Goal: Task Accomplishment & Management: Use online tool/utility

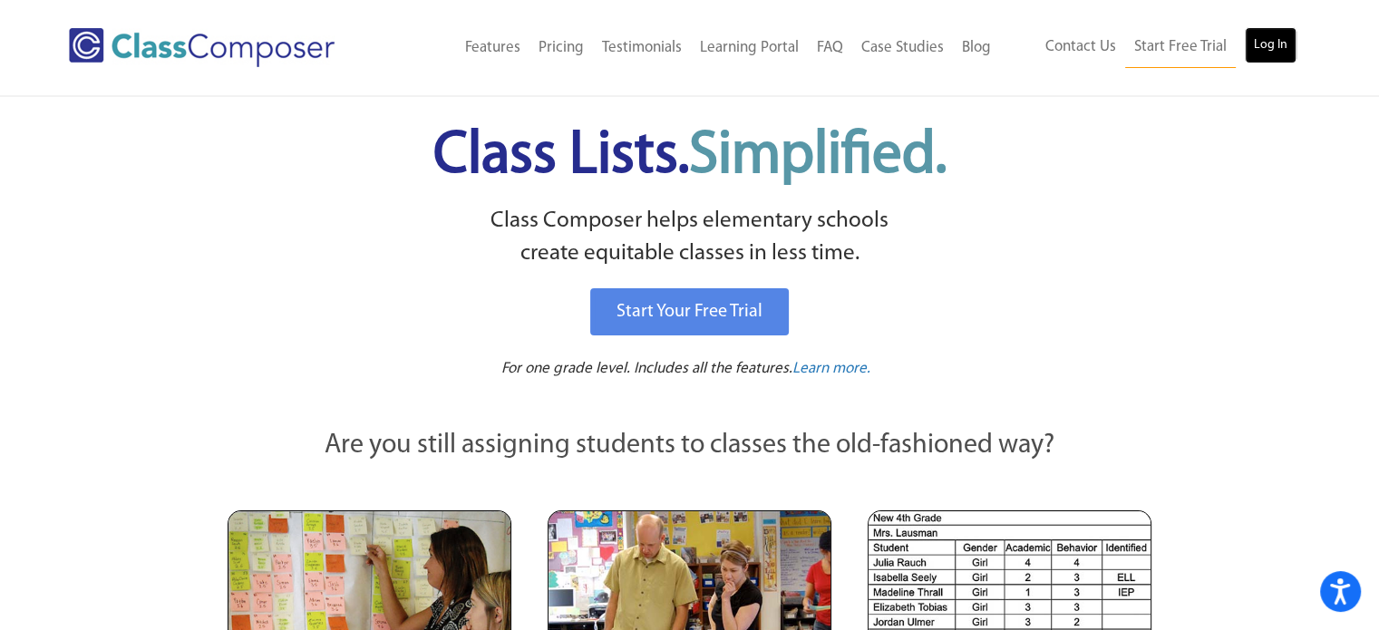
click at [1273, 32] on link "Log In" at bounding box center [1271, 45] width 52 height 36
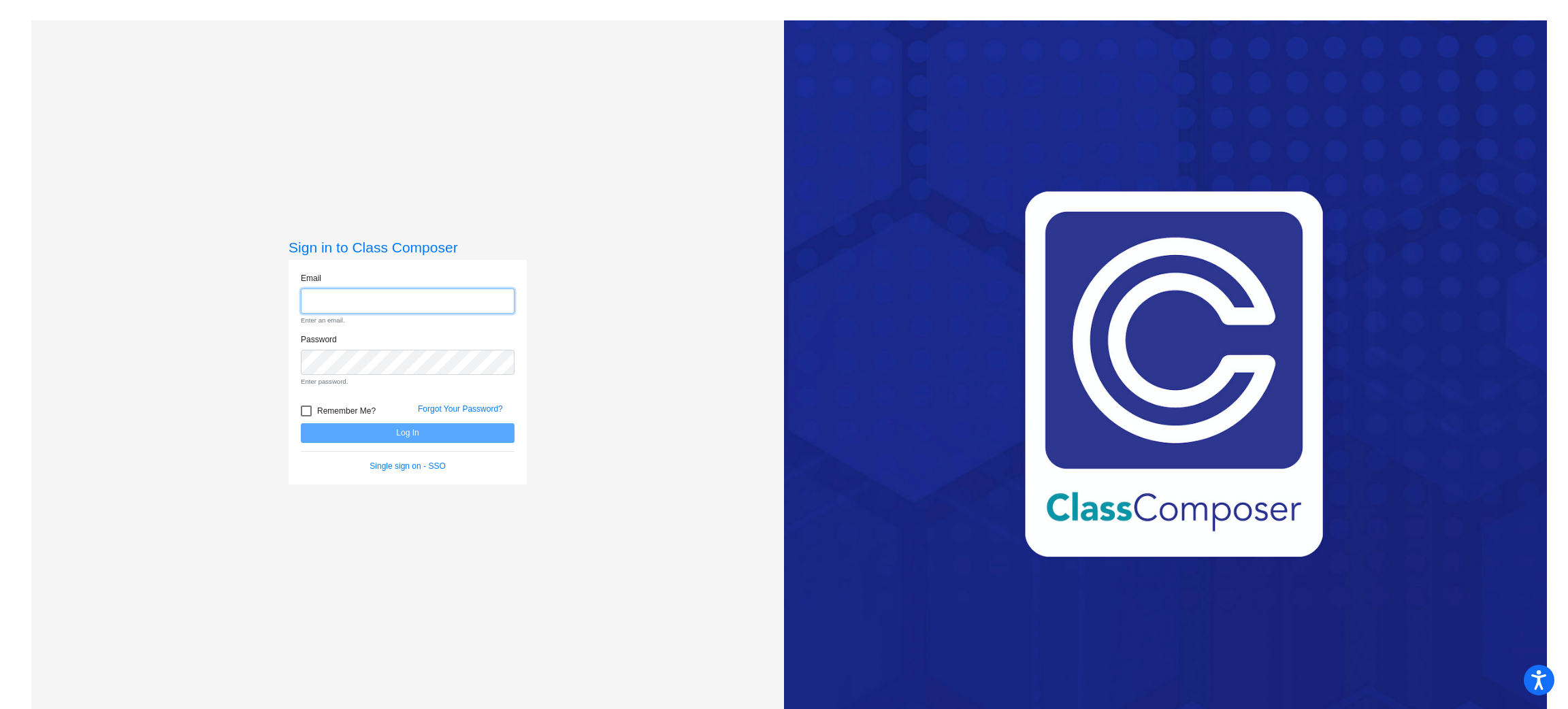
click at [417, 296] on input "email" at bounding box center [408, 301] width 214 height 26
type input "[EMAIL_ADDRESS][DOMAIN_NAME]"
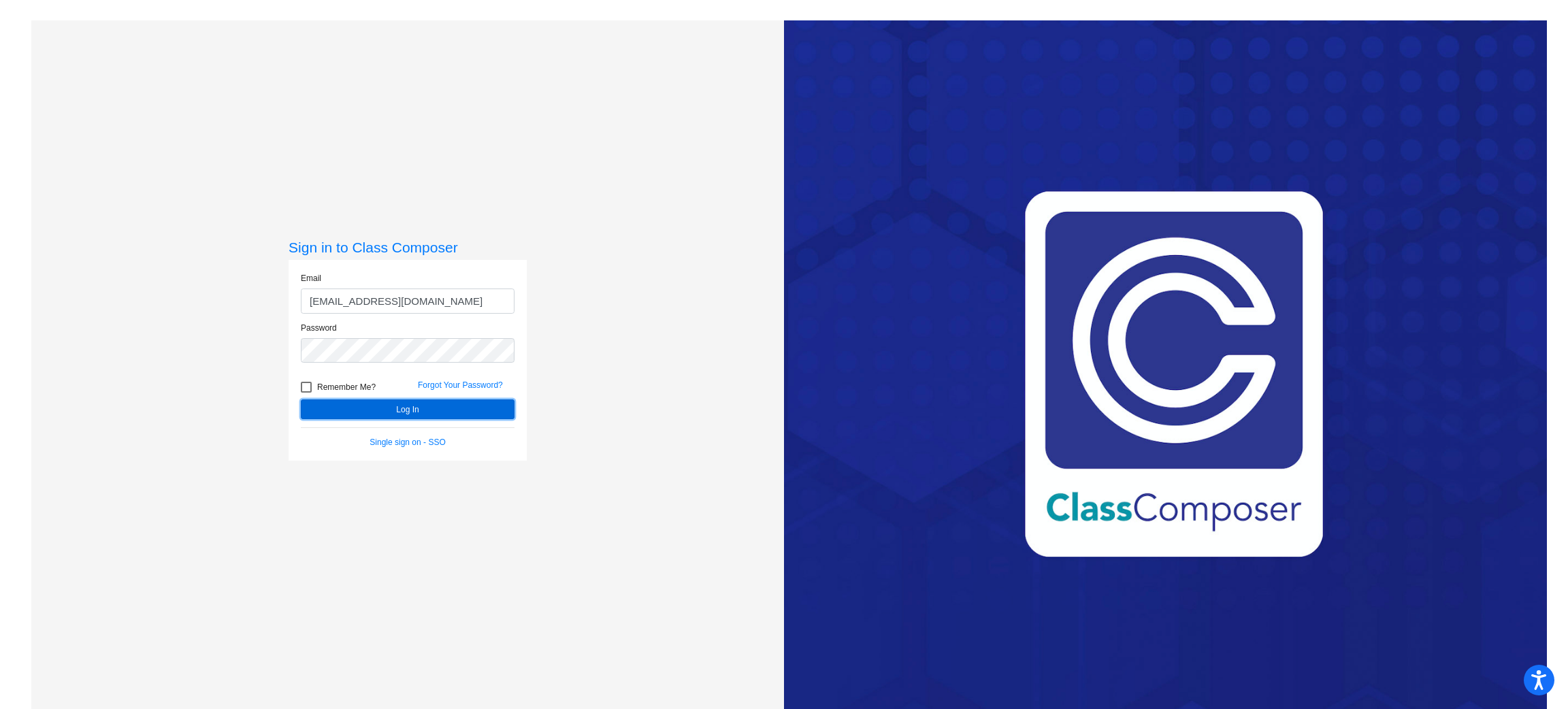
click at [420, 408] on button "Log In" at bounding box center [408, 409] width 214 height 20
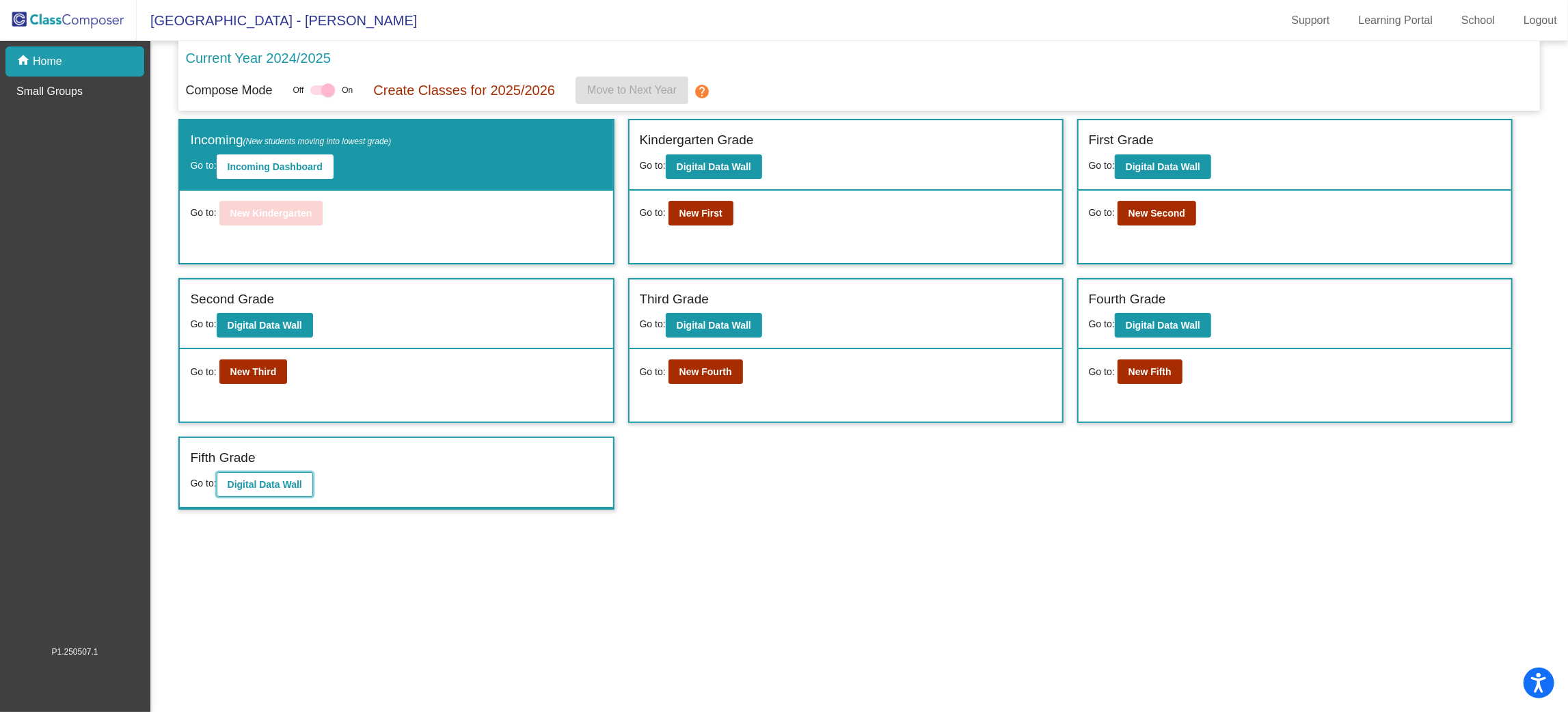
click at [275, 481] on b "Digital Data Wall" at bounding box center [265, 484] width 75 height 11
click at [1162, 371] on b "New Fifth" at bounding box center [1150, 371] width 43 height 11
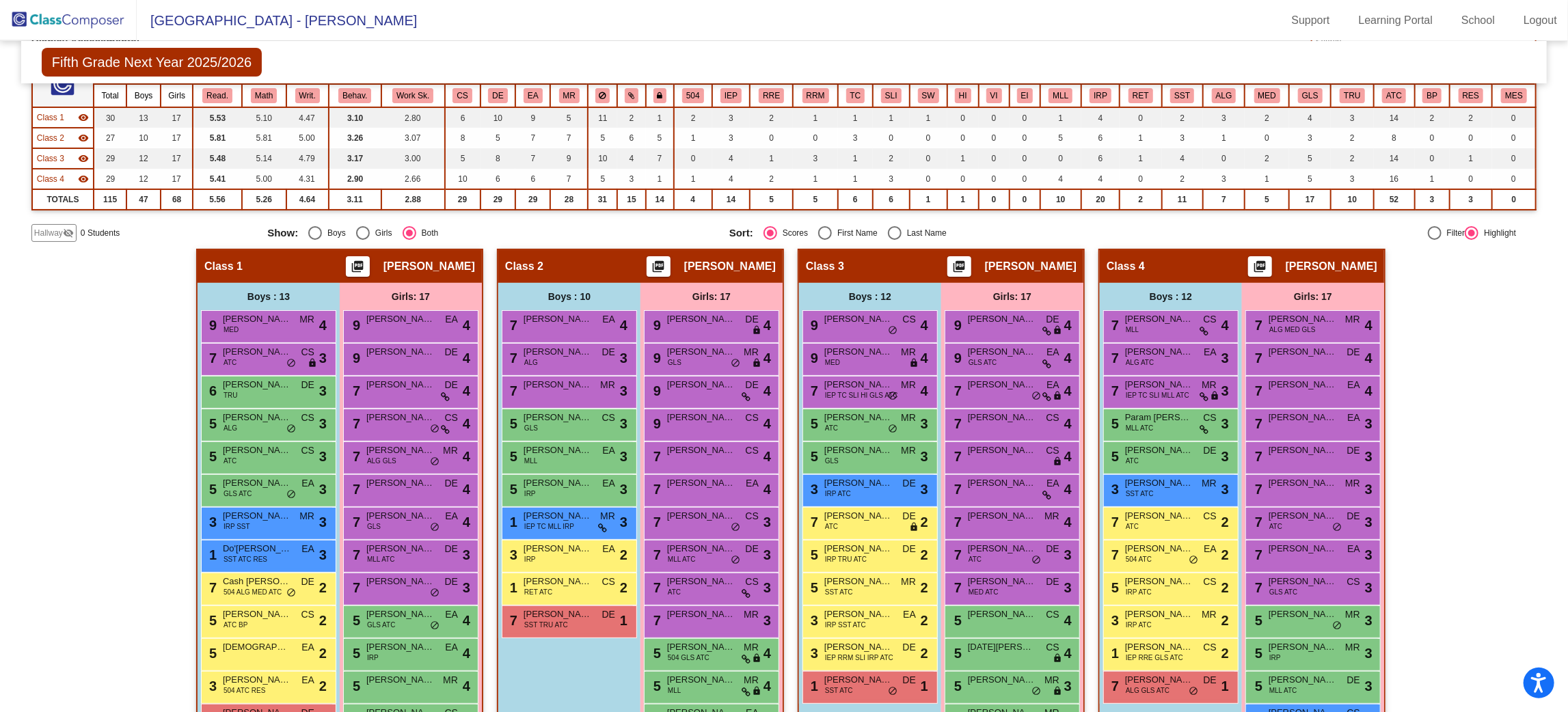
scroll to position [42, 0]
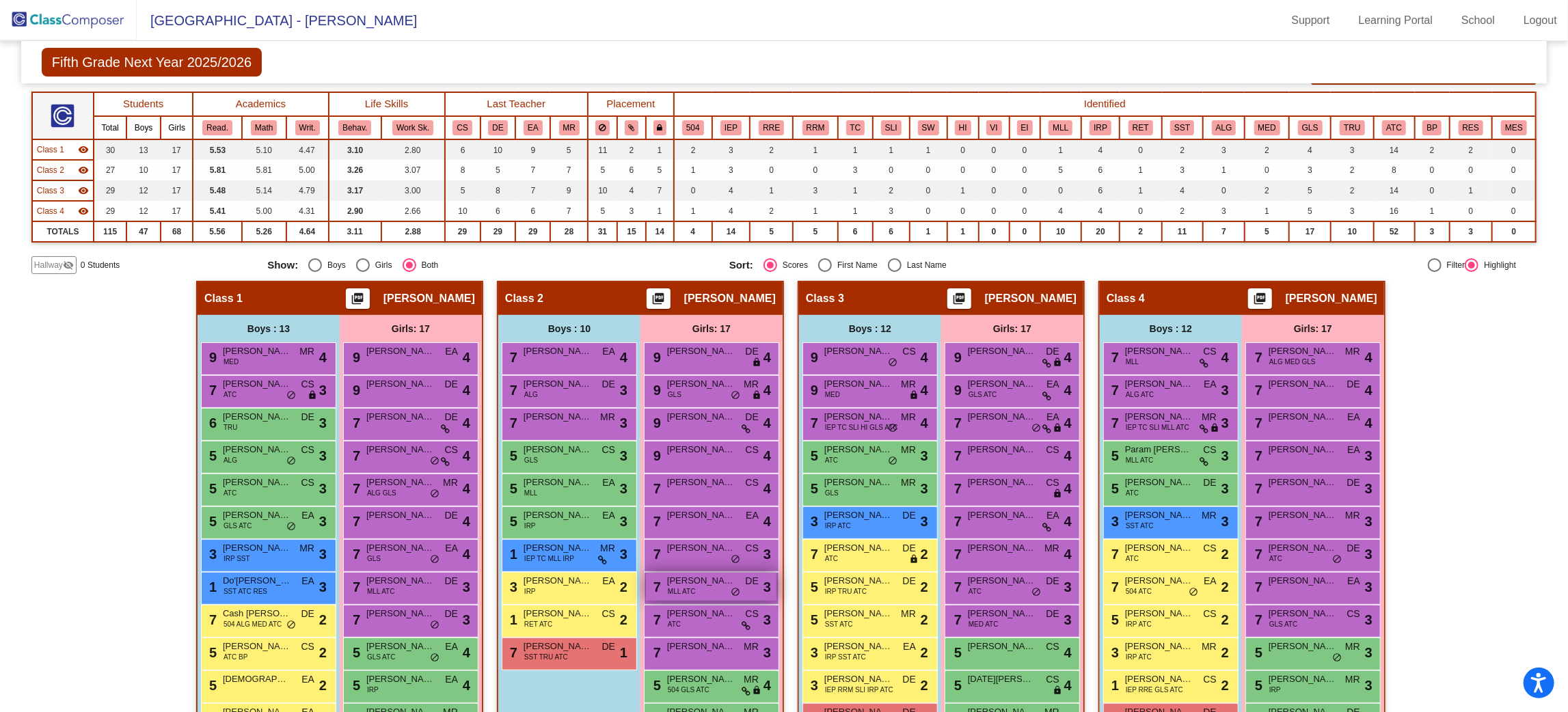
click at [704, 576] on span "[PERSON_NAME]" at bounding box center [701, 581] width 69 height 14
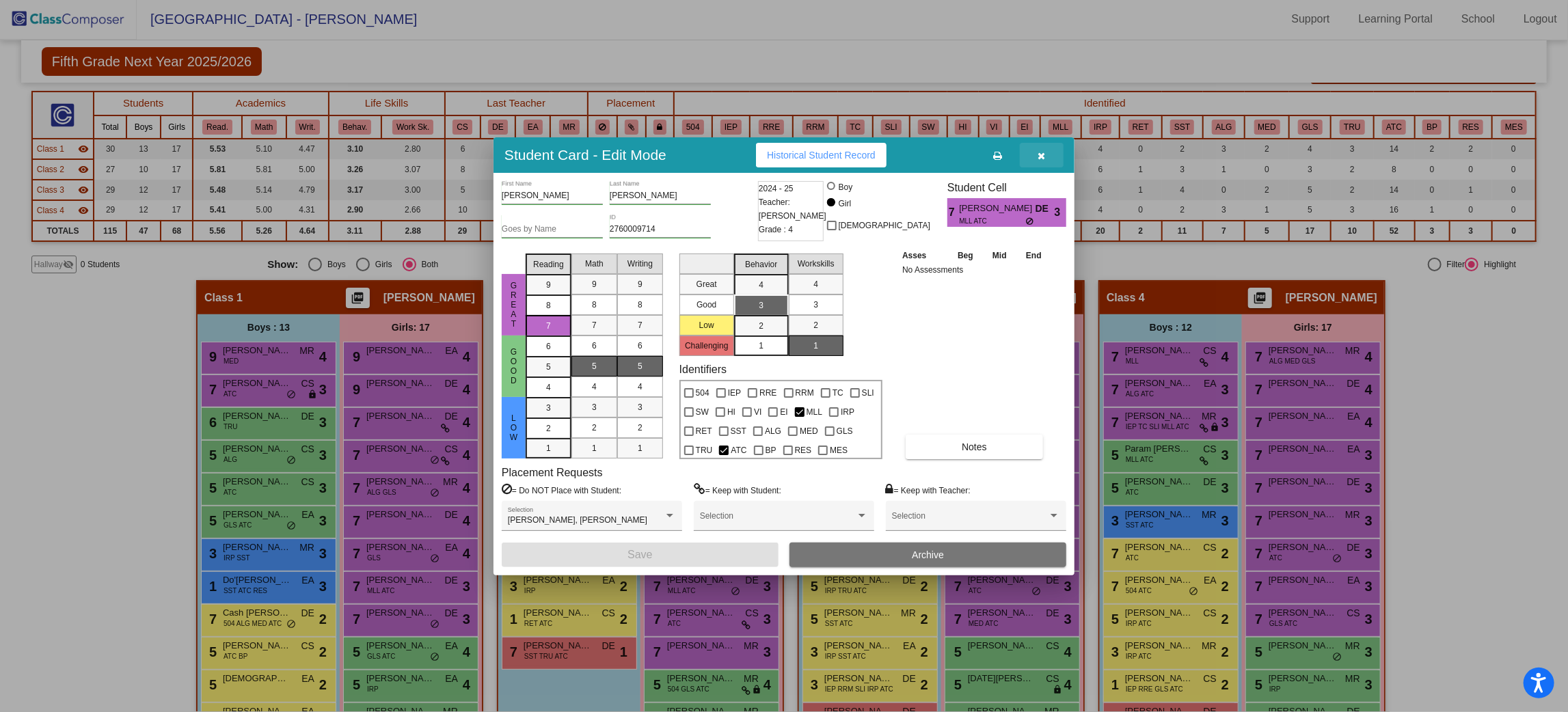
click at [1043, 157] on icon "button" at bounding box center [1042, 155] width 8 height 10
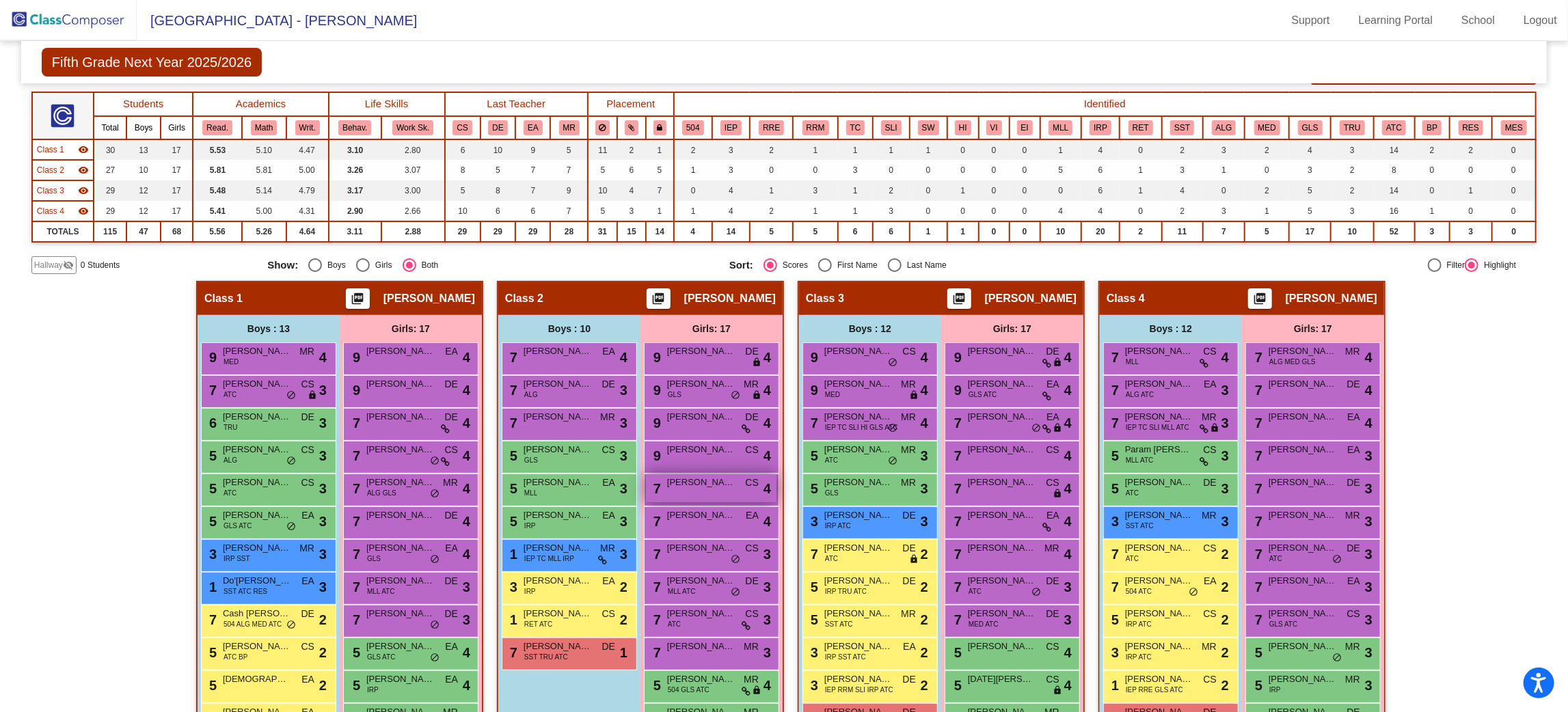
scroll to position [145, 0]
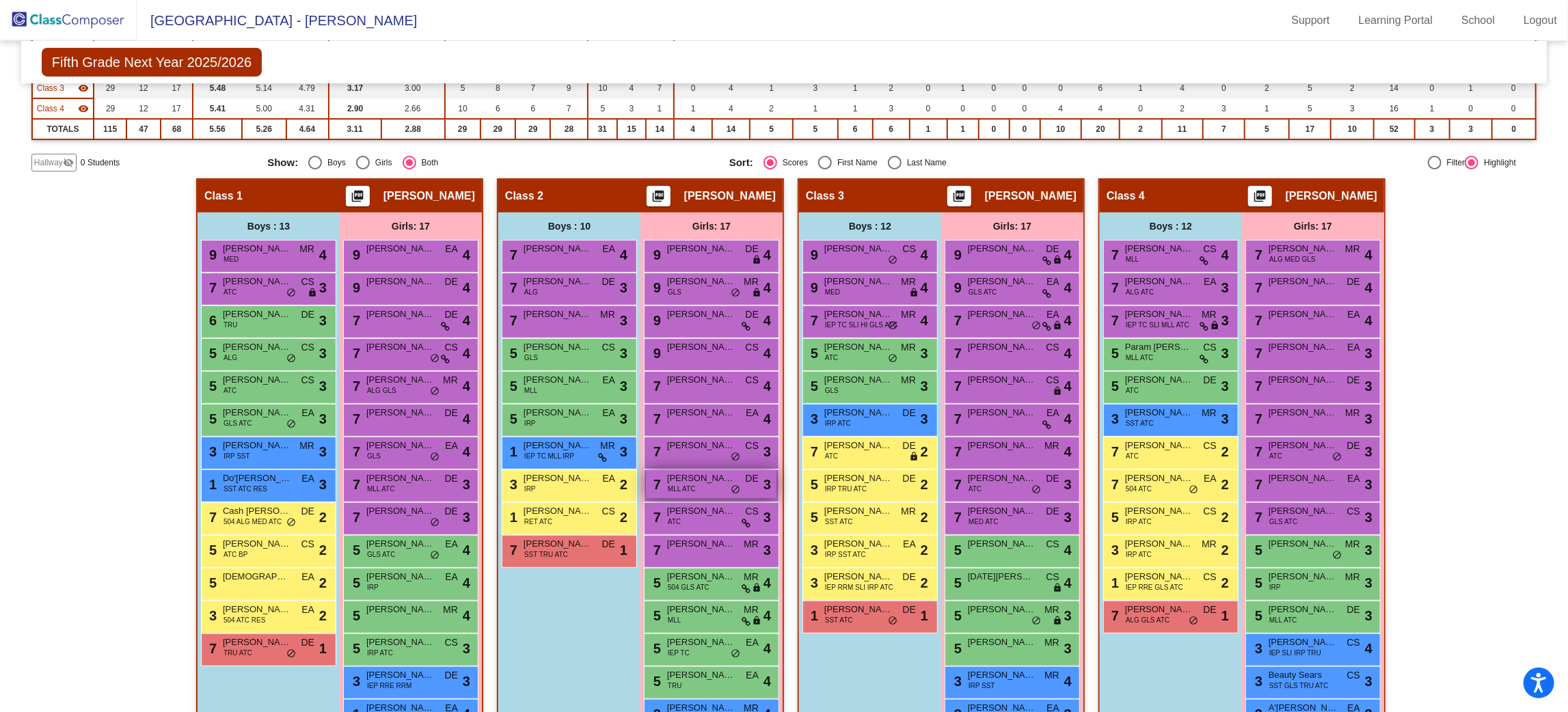
click at [704, 475] on span "Samantha Rodriguez" at bounding box center [701, 478] width 69 height 14
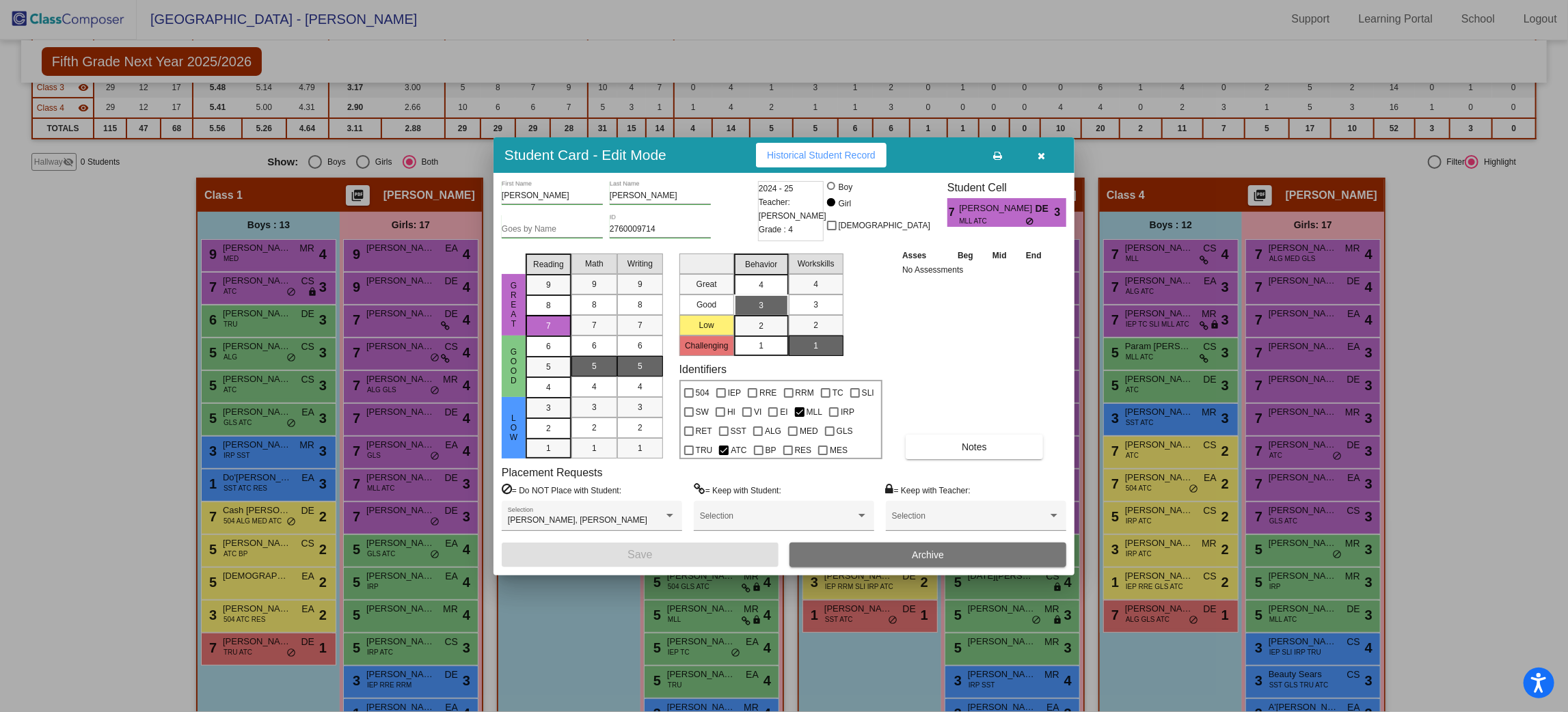
click at [760, 280] on span "4" at bounding box center [761, 285] width 5 height 12
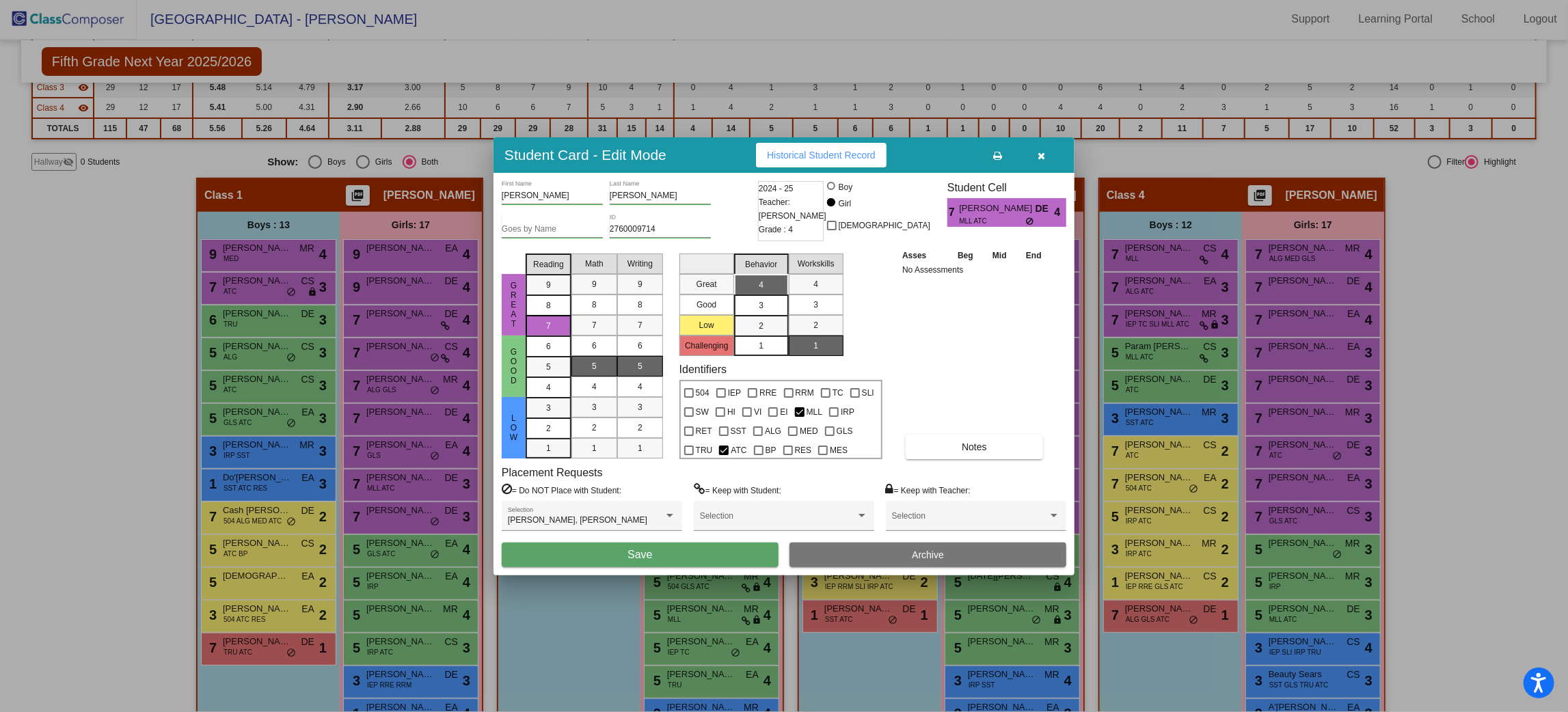
click at [688, 557] on button "Save" at bounding box center [640, 555] width 277 height 25
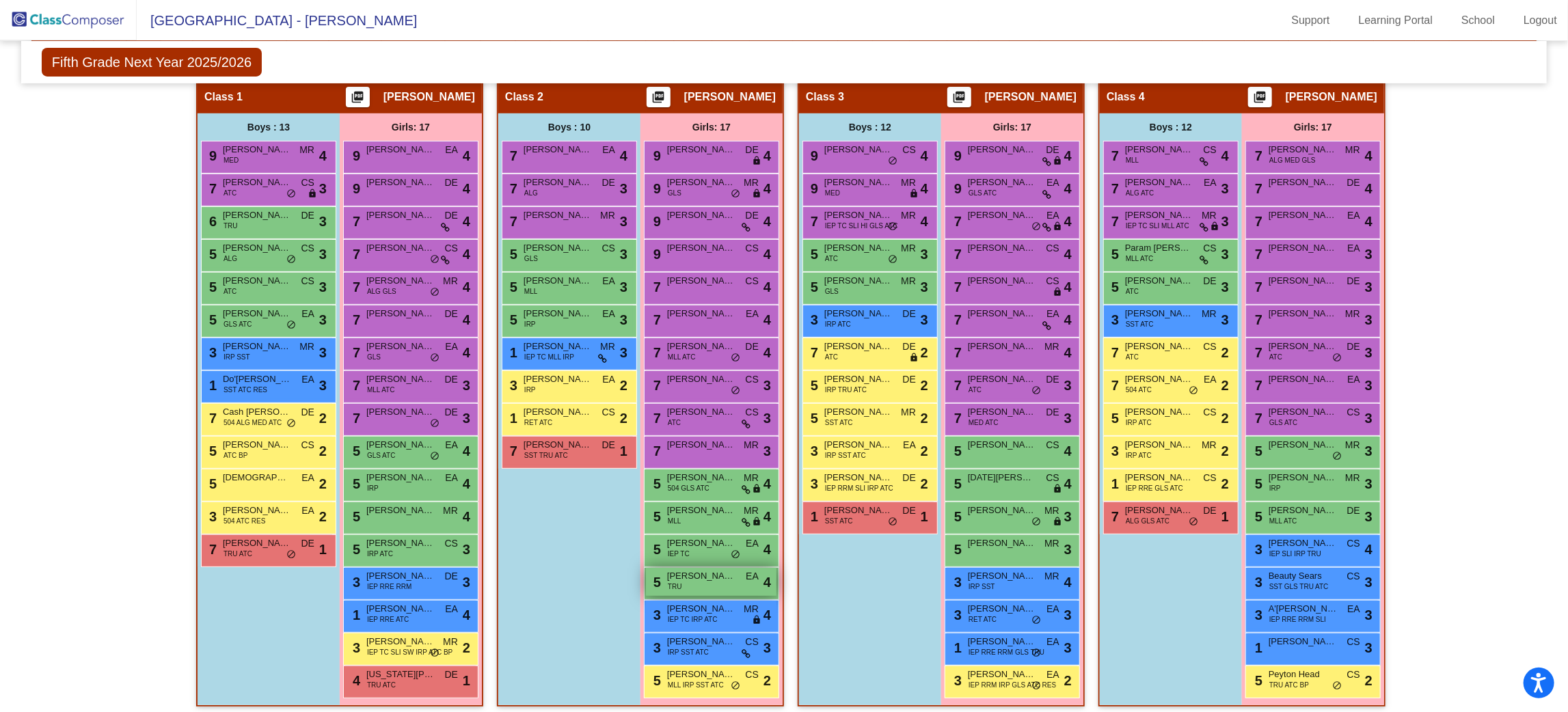
scroll to position [247, 0]
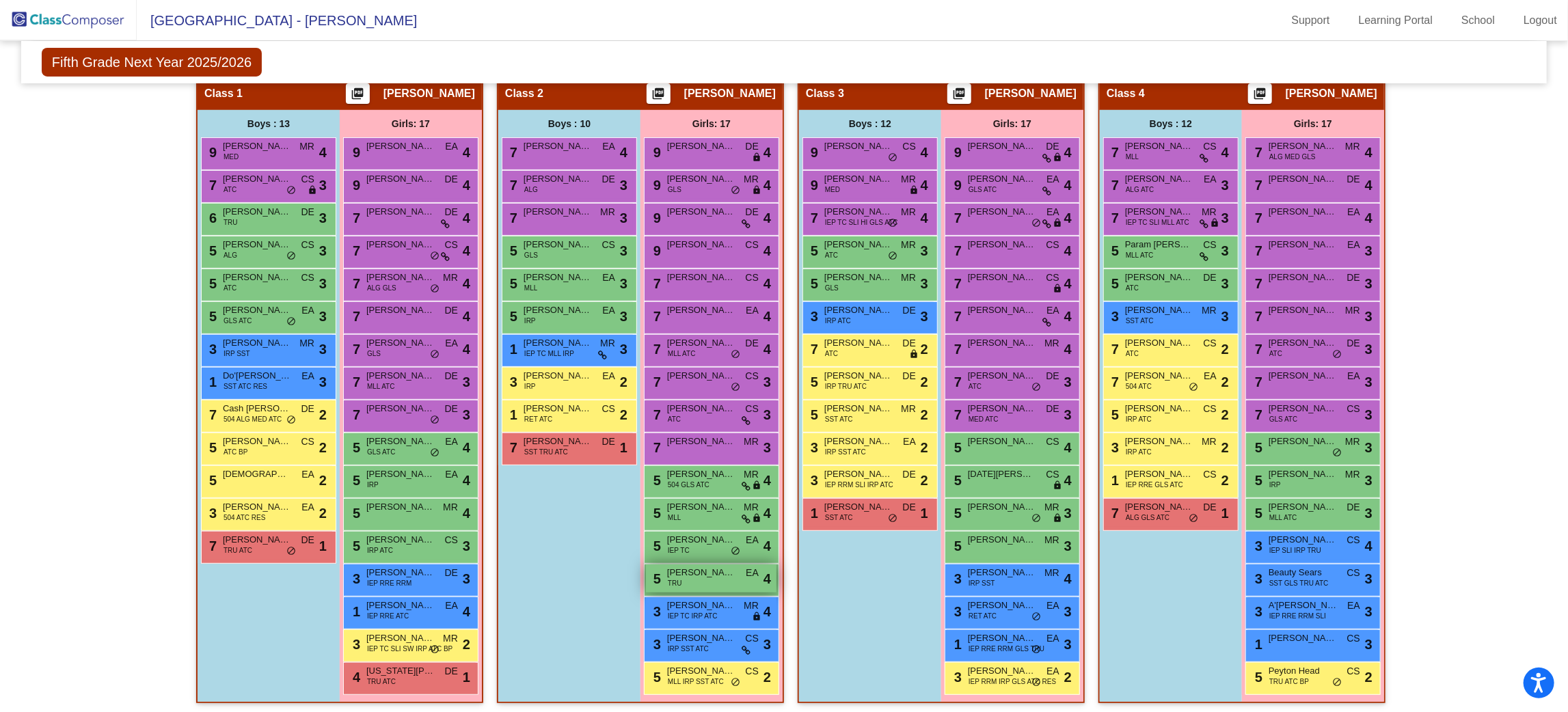
click at [715, 573] on span "Stoni Silas" at bounding box center [701, 573] width 69 height 14
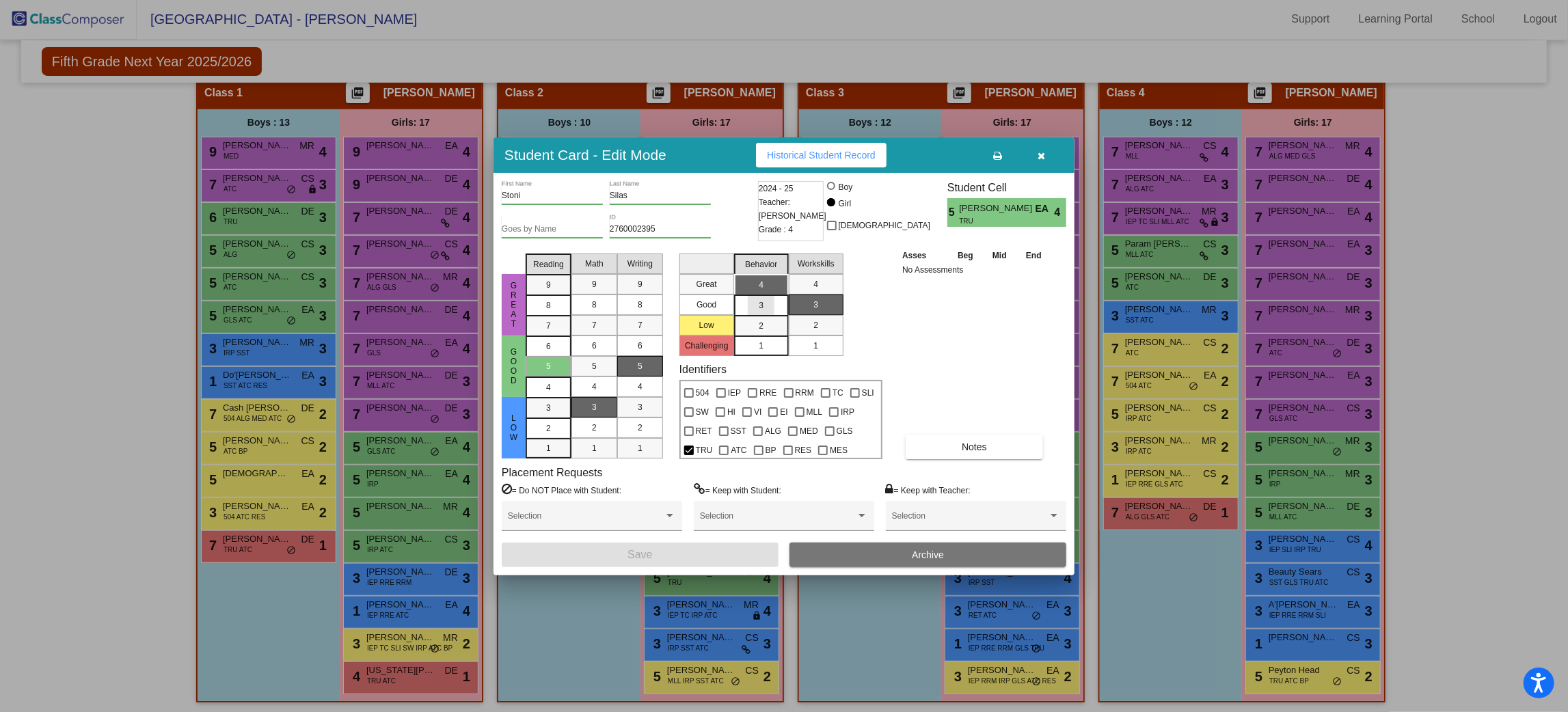
click at [759, 291] on span "3" at bounding box center [761, 285] width 5 height 12
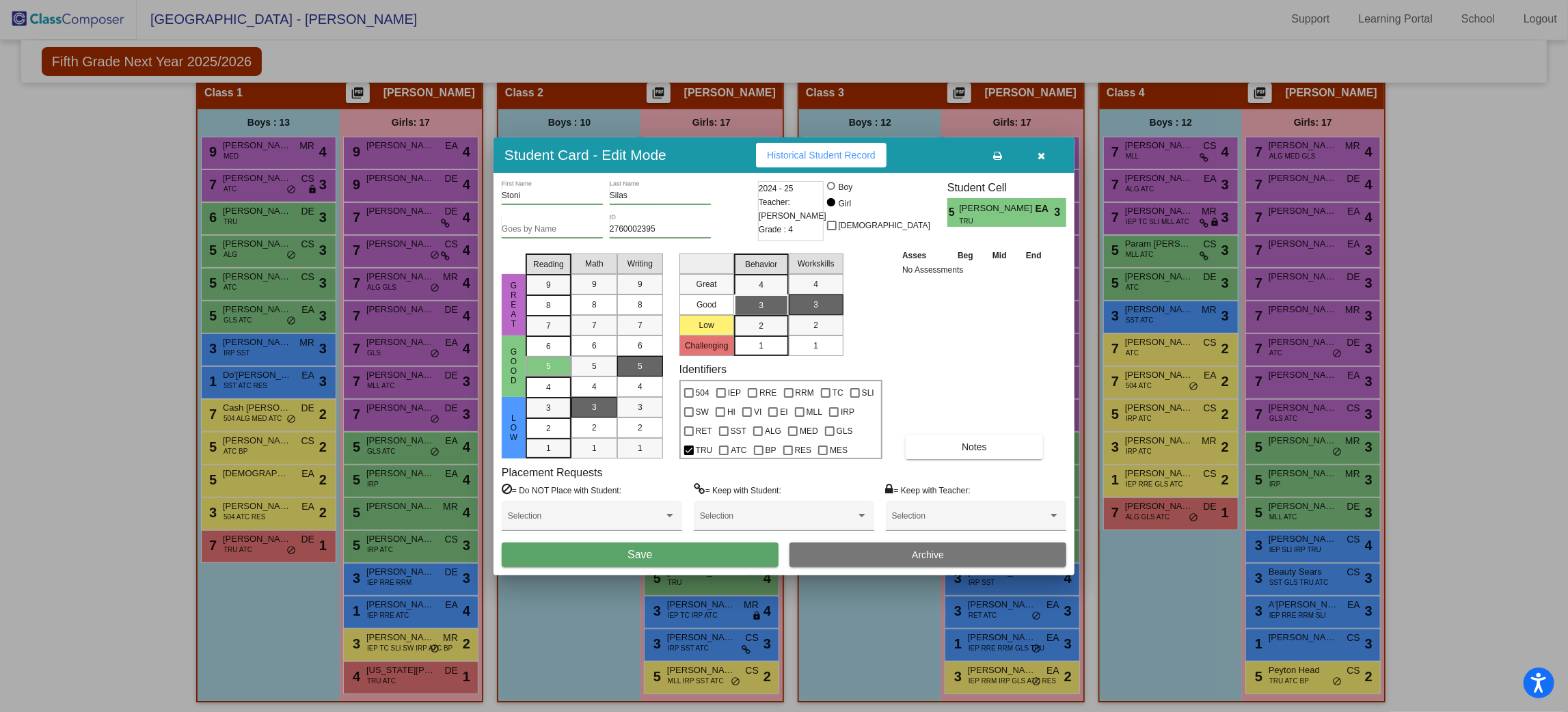
click at [694, 545] on button "Save" at bounding box center [640, 555] width 277 height 25
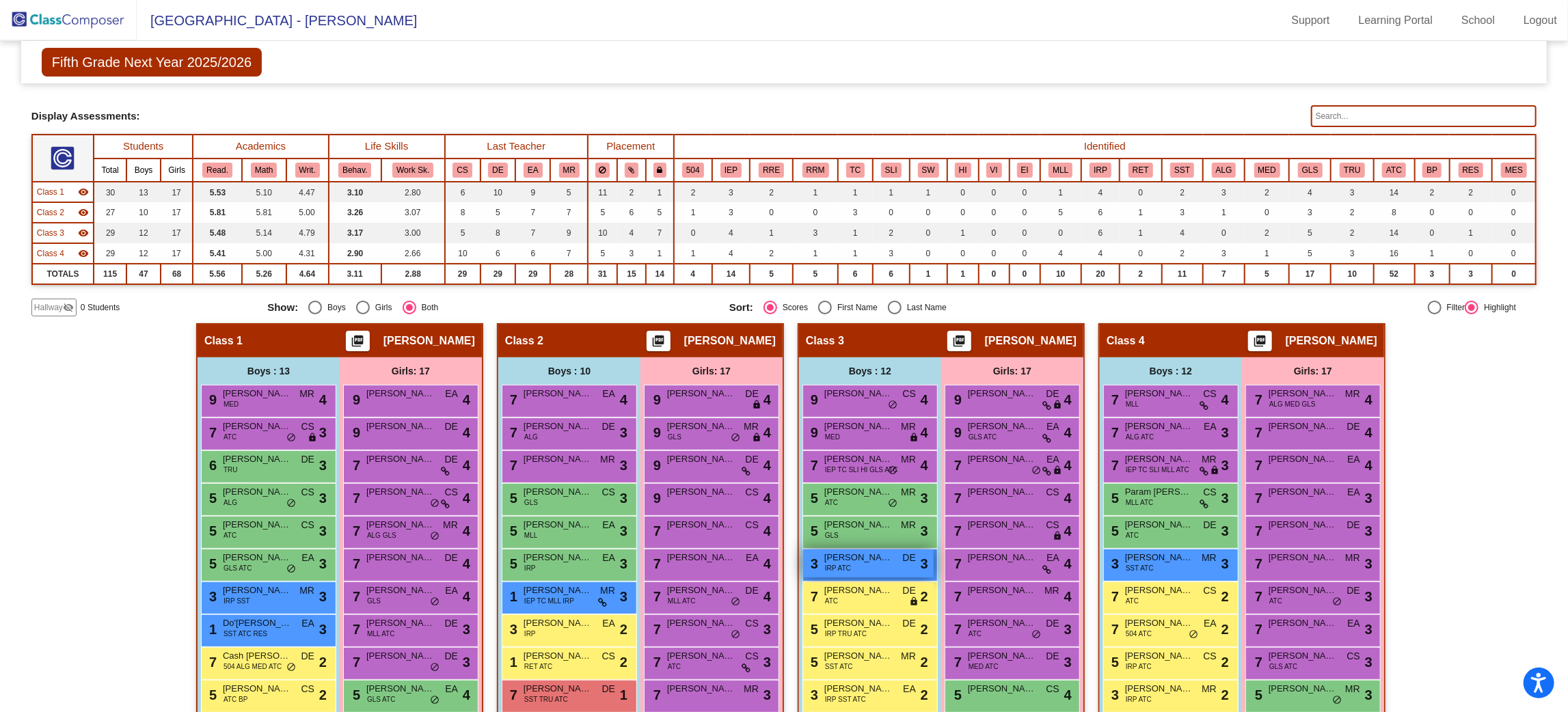
scroll to position [102, 0]
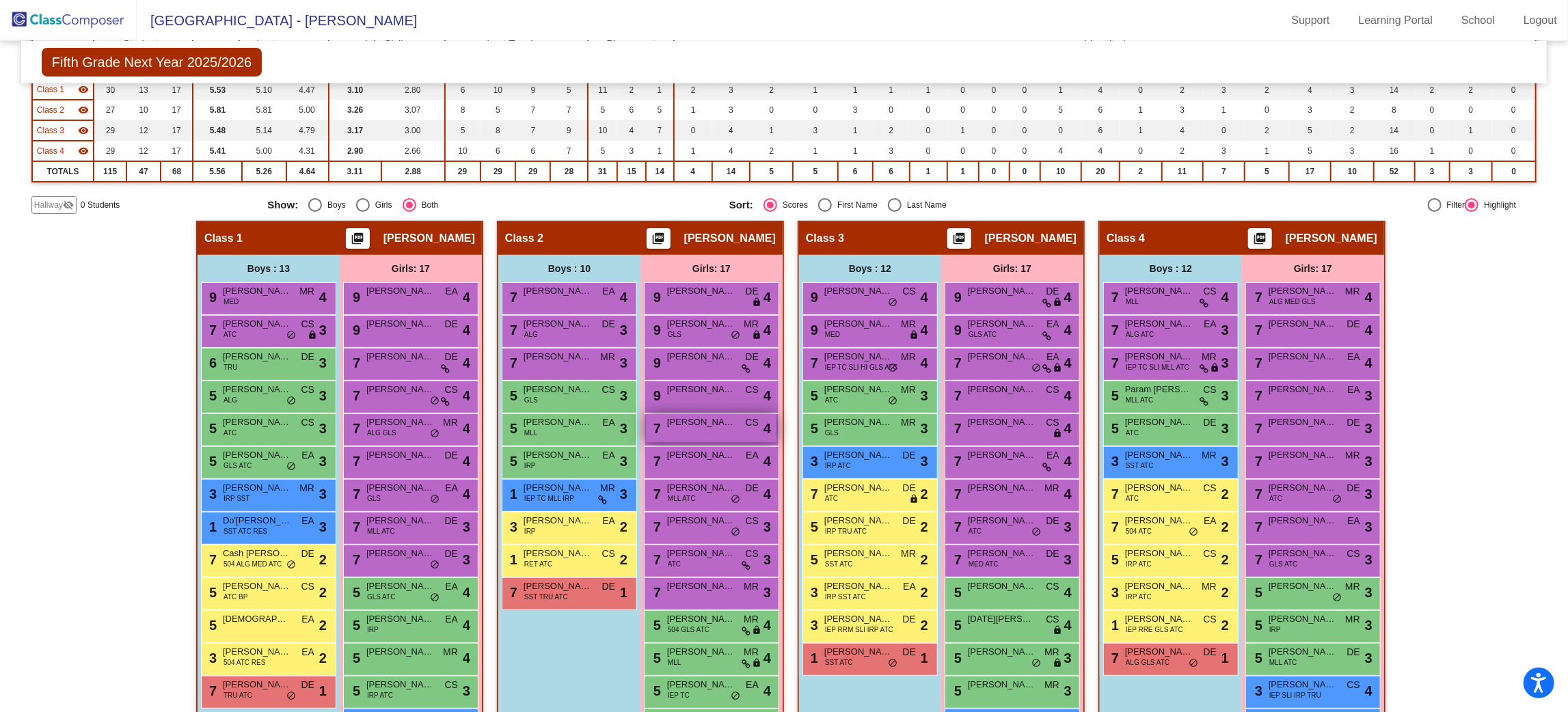
click at [749, 430] on div "7 Christin Saysi CS lock do_not_disturb_alt 4" at bounding box center [711, 428] width 130 height 28
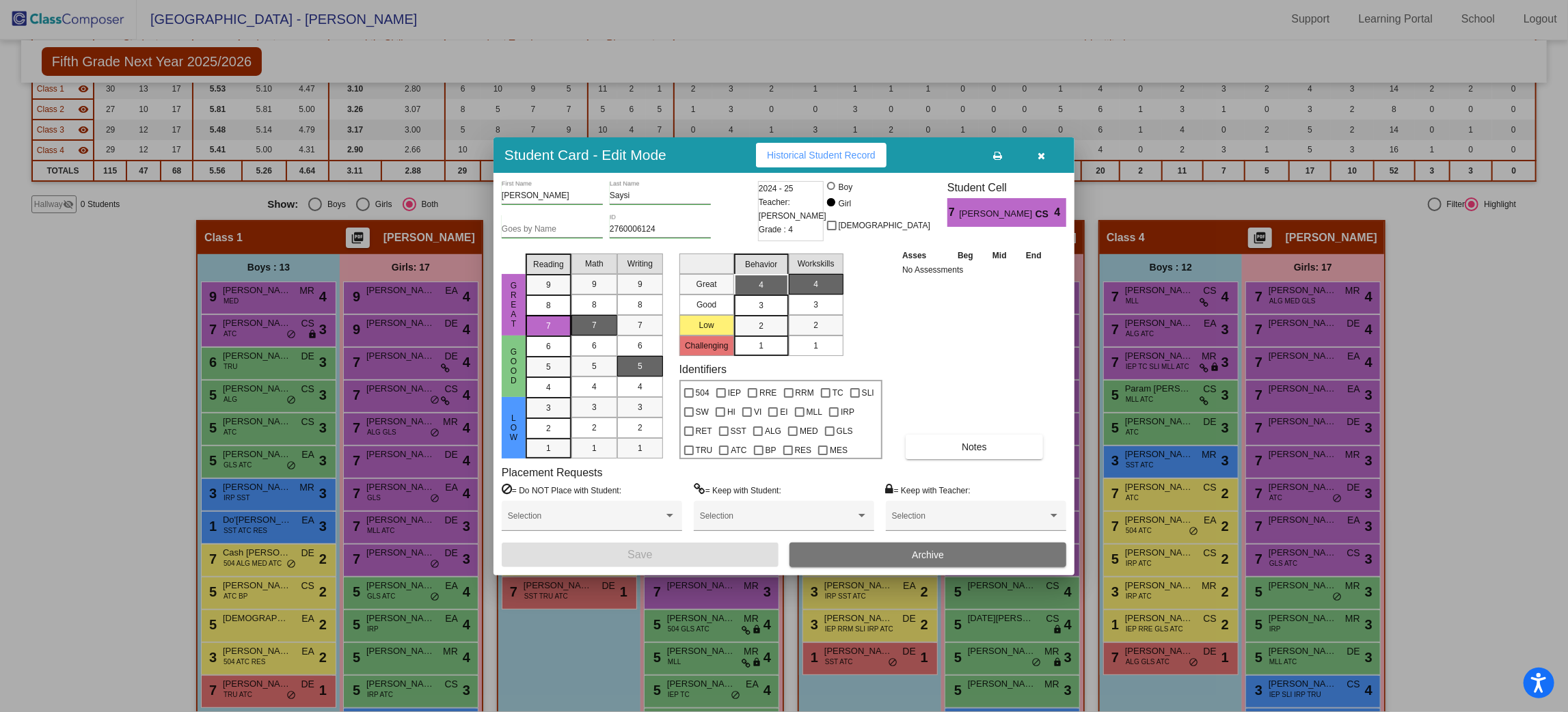
click at [1044, 157] on icon "button" at bounding box center [1042, 155] width 8 height 10
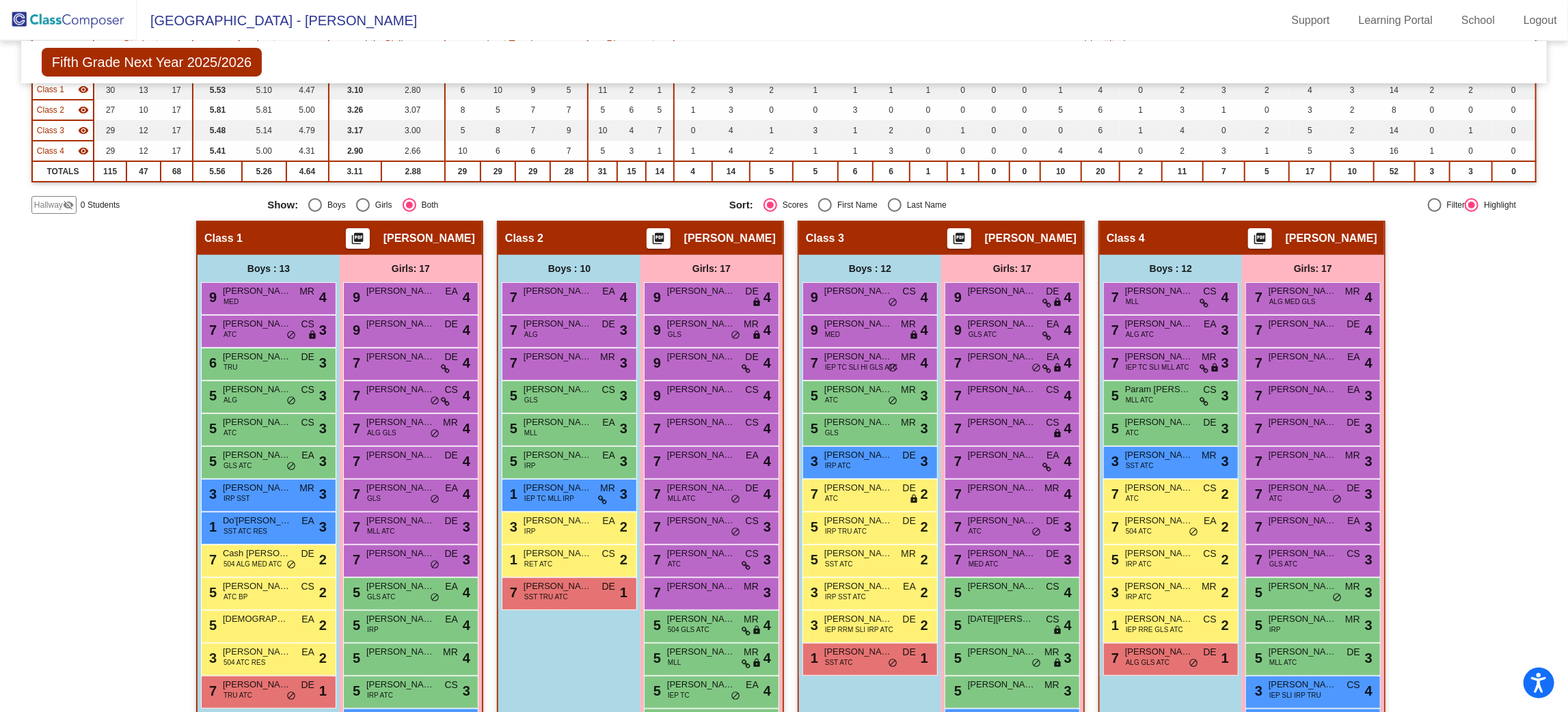
scroll to position [1, 0]
click at [675, 354] on span "Isabella Kovacik" at bounding box center [701, 356] width 69 height 14
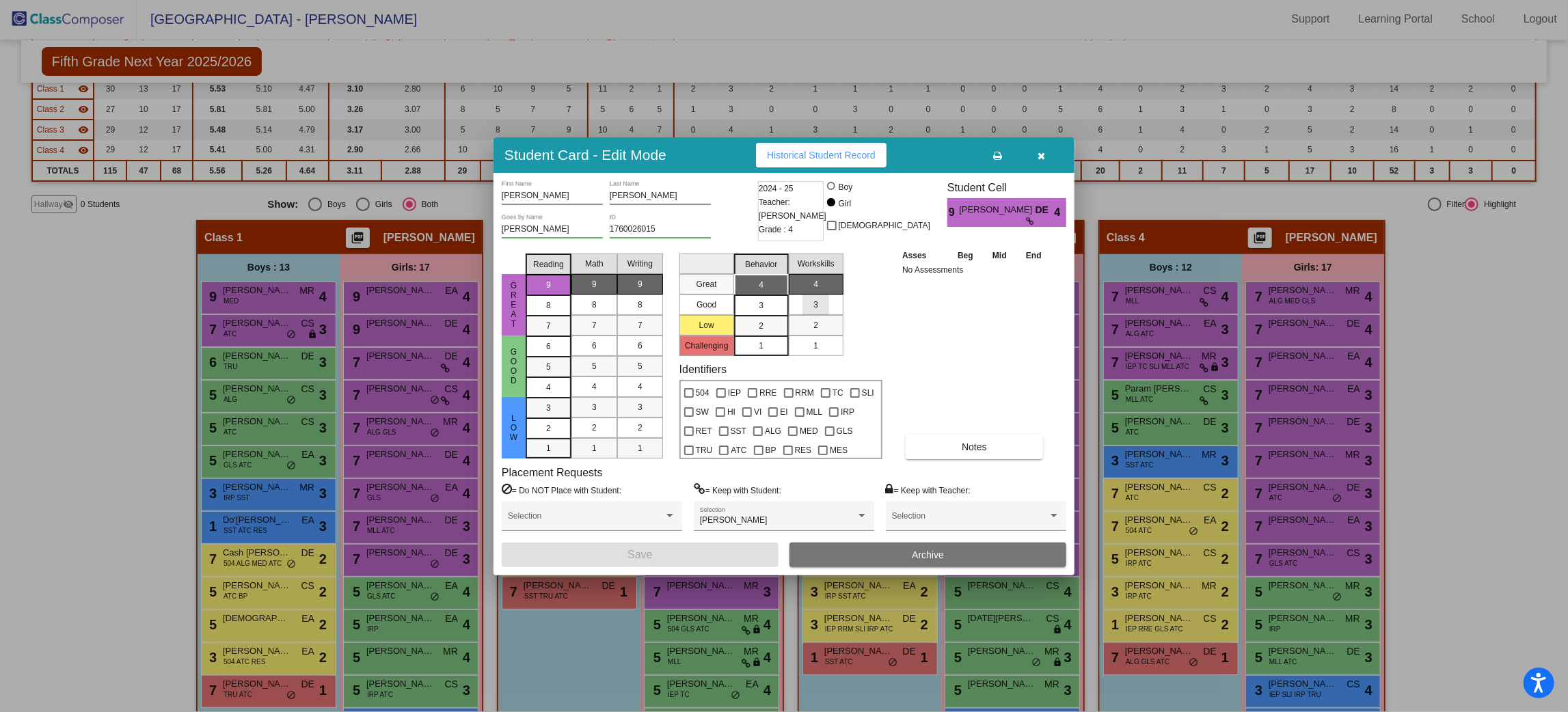
click at [813, 303] on span "3" at bounding box center [816, 304] width 5 height 12
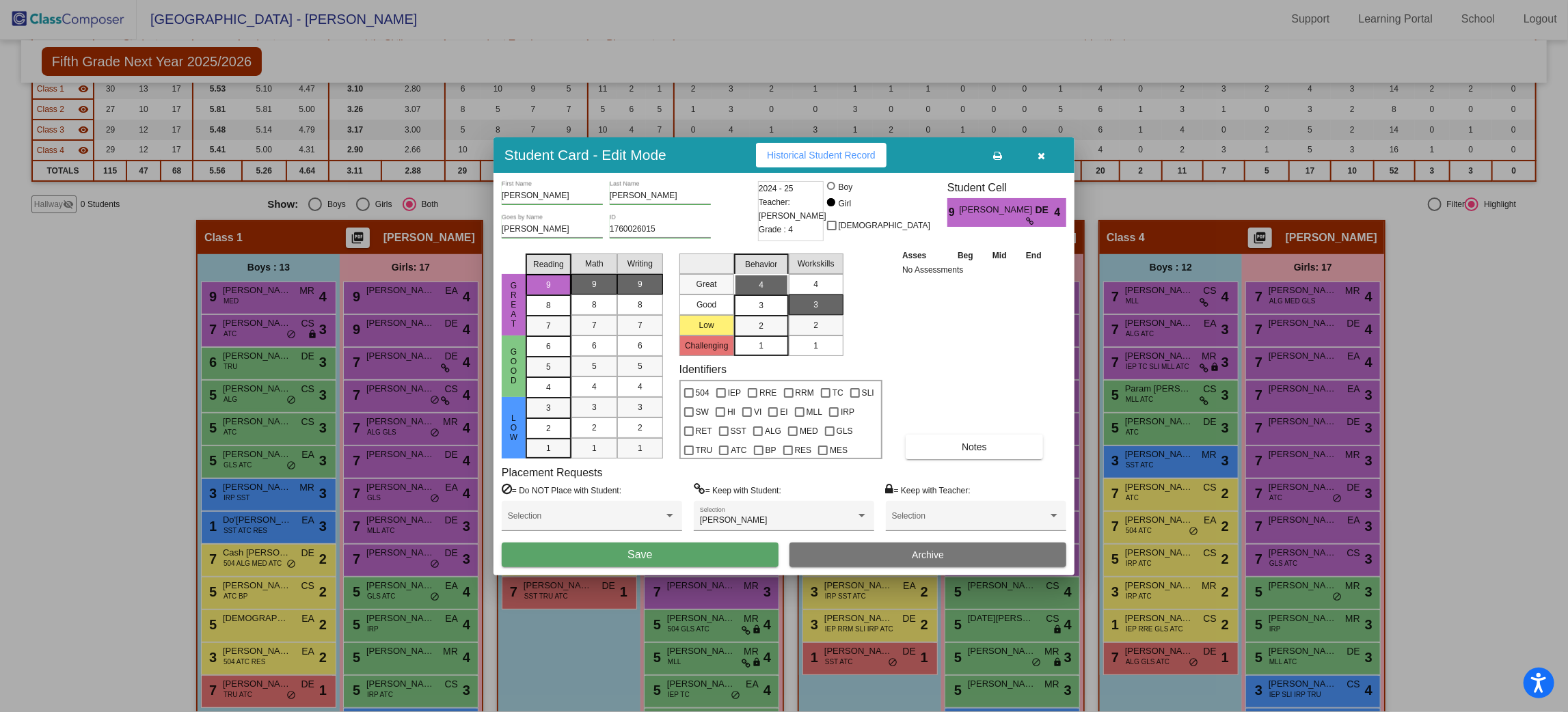
click at [834, 279] on mat-list-option "4" at bounding box center [816, 284] width 55 height 20
click at [770, 291] on div "4" at bounding box center [761, 285] width 26 height 20
click at [762, 291] on span "3" at bounding box center [761, 285] width 5 height 12
click at [675, 556] on button "Save" at bounding box center [640, 555] width 277 height 25
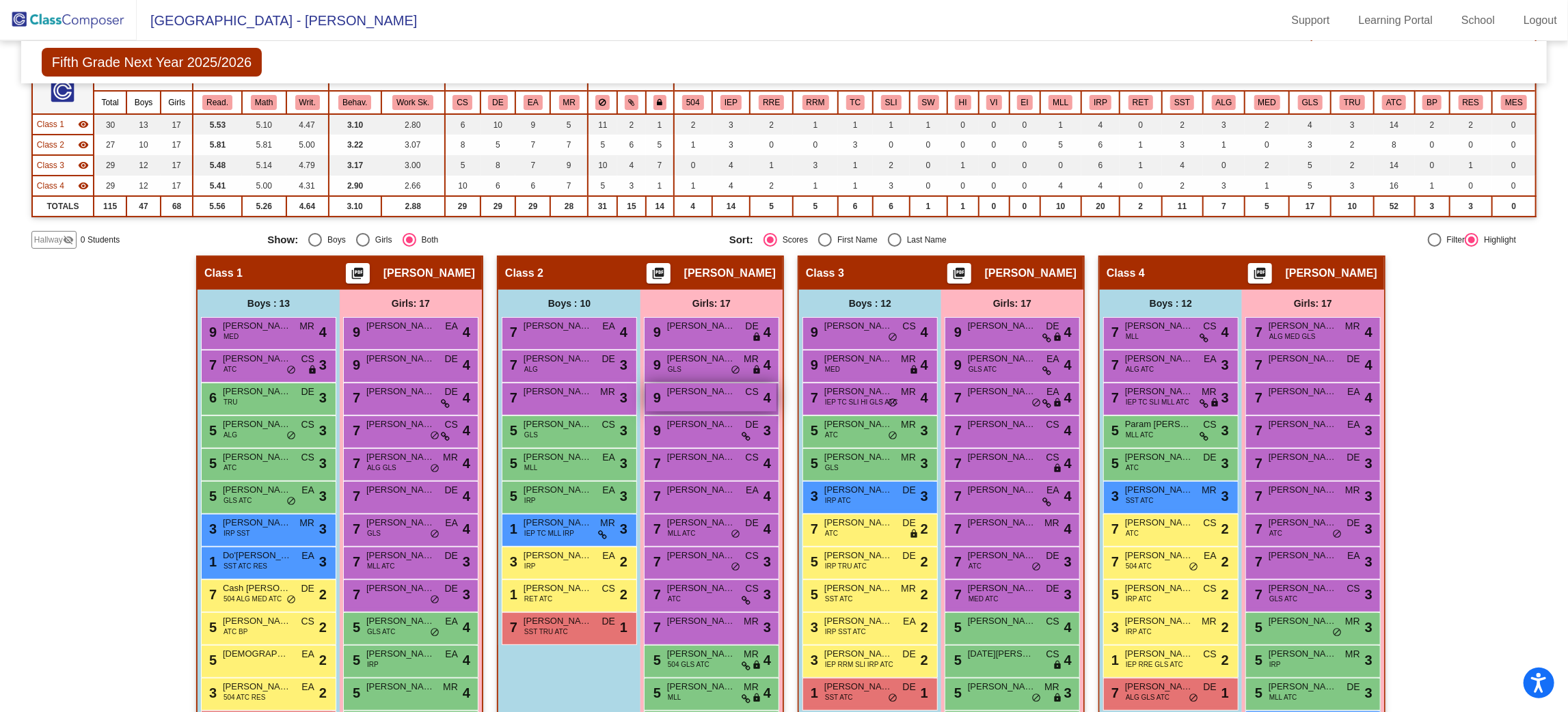
scroll to position [102, 0]
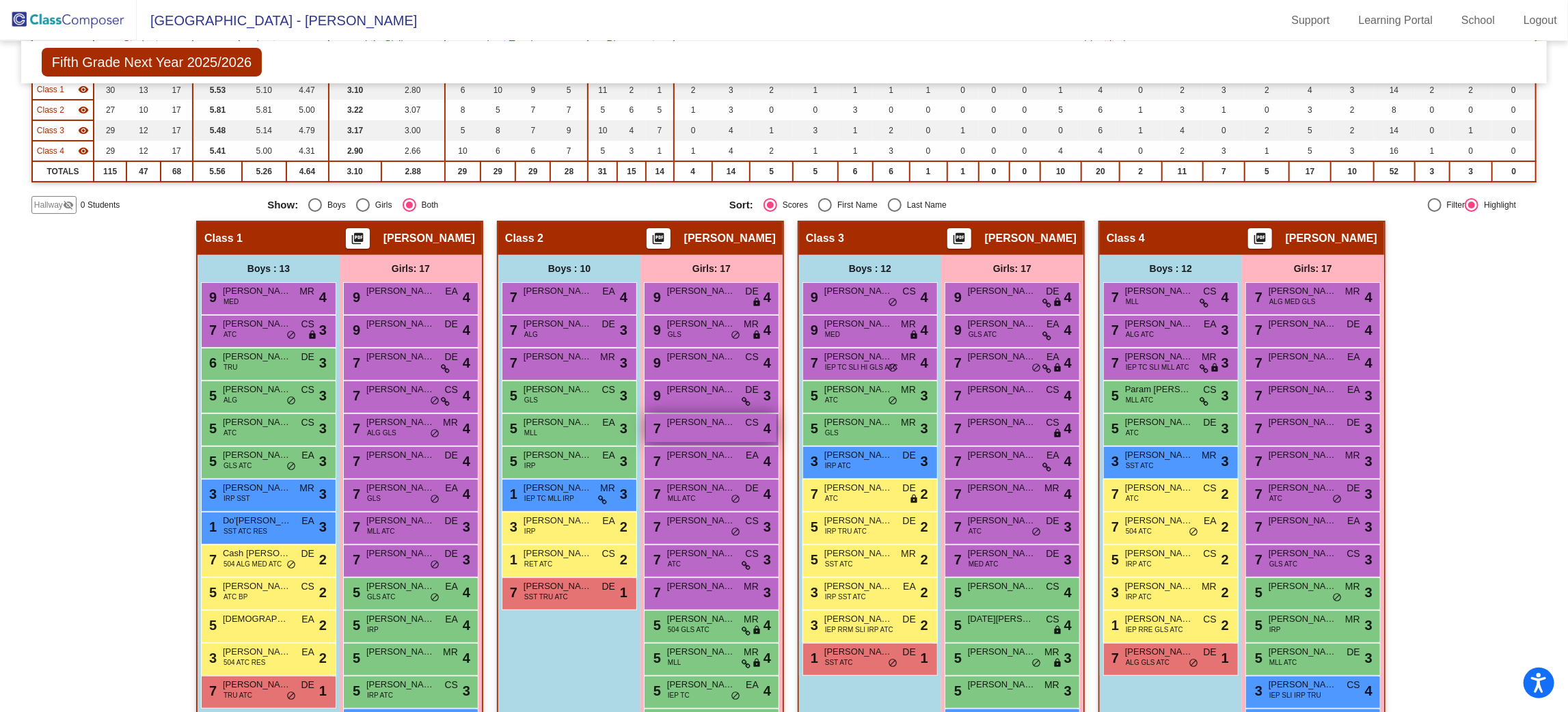
click at [733, 429] on div "7 Christin Saysi CS lock do_not_disturb_alt 4" at bounding box center [711, 428] width 130 height 28
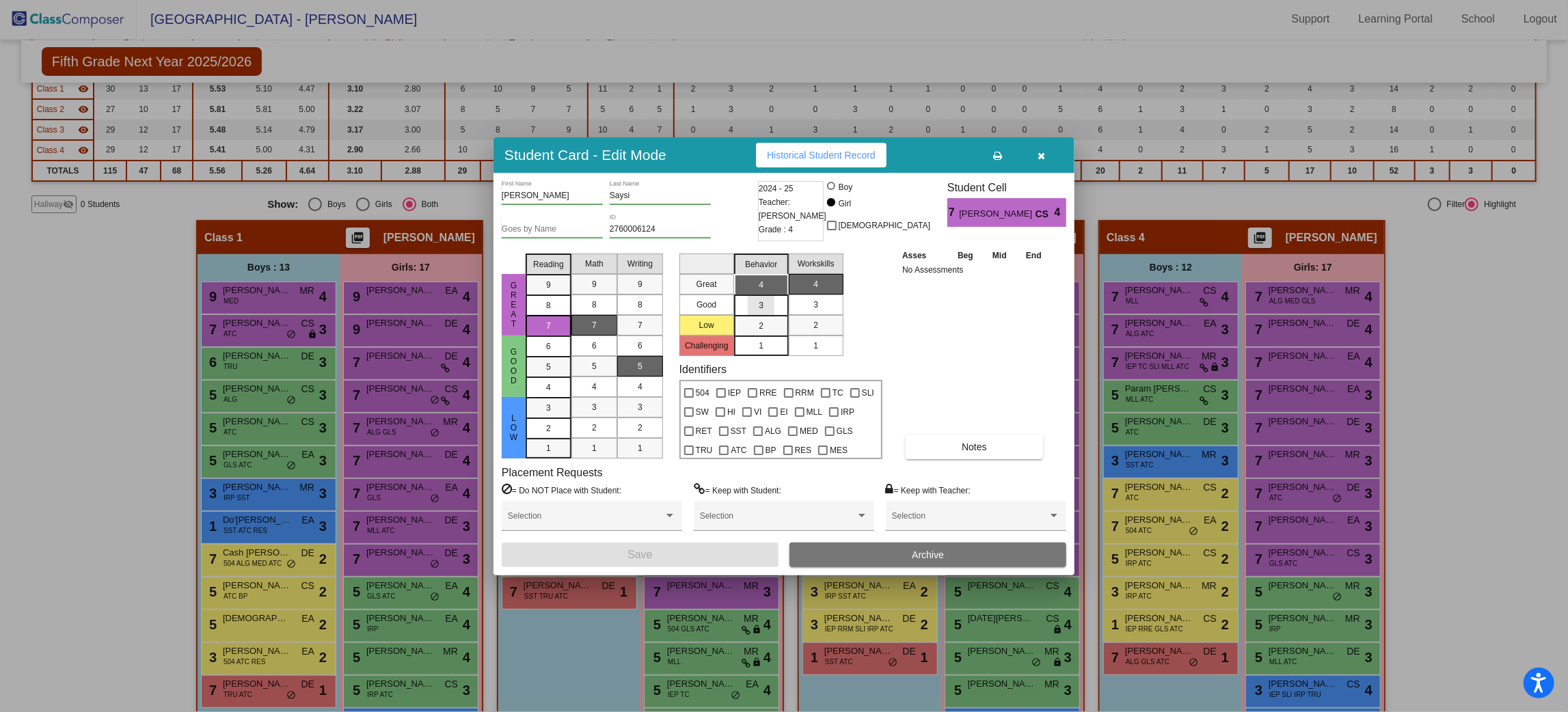
click at [773, 295] on div "3" at bounding box center [761, 285] width 26 height 20
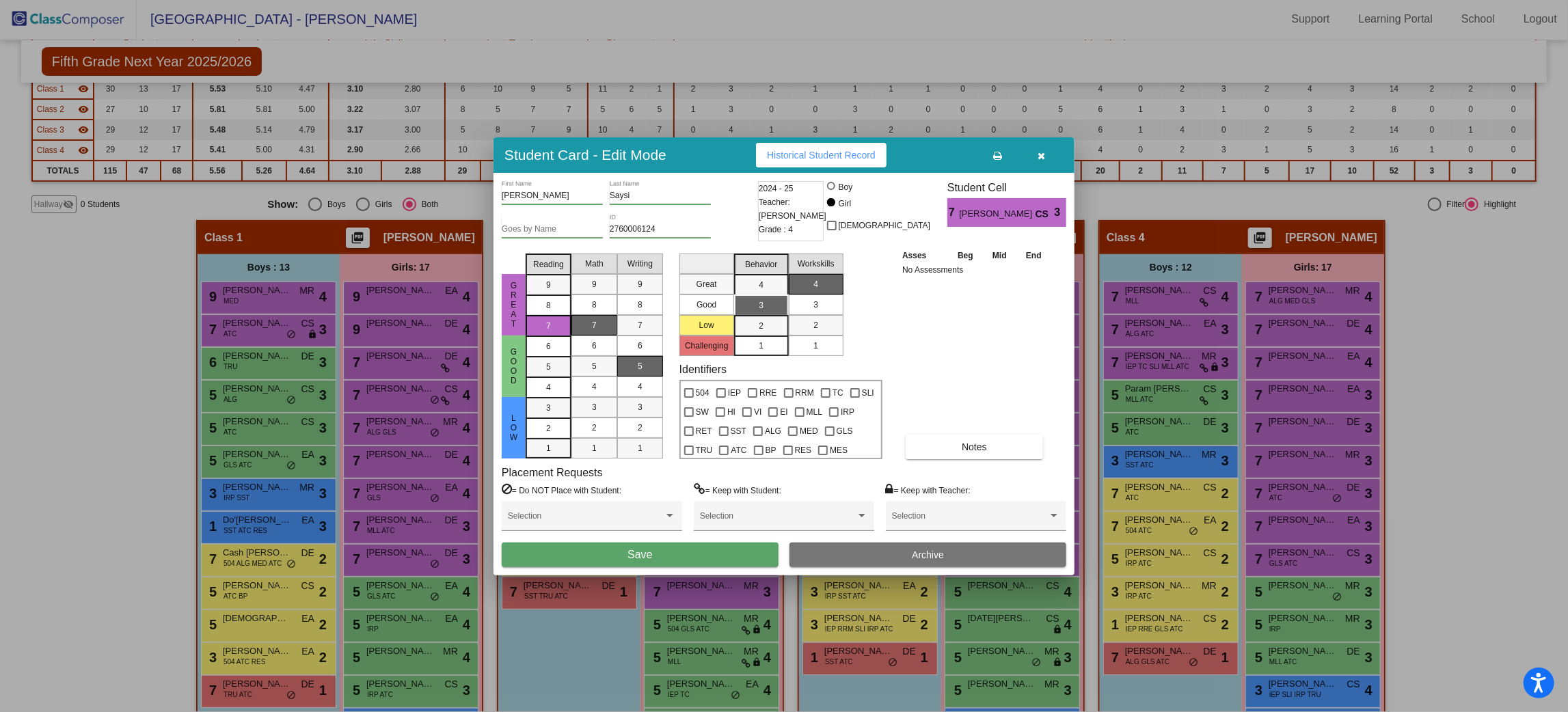
click at [676, 552] on button "Save" at bounding box center [640, 555] width 277 height 25
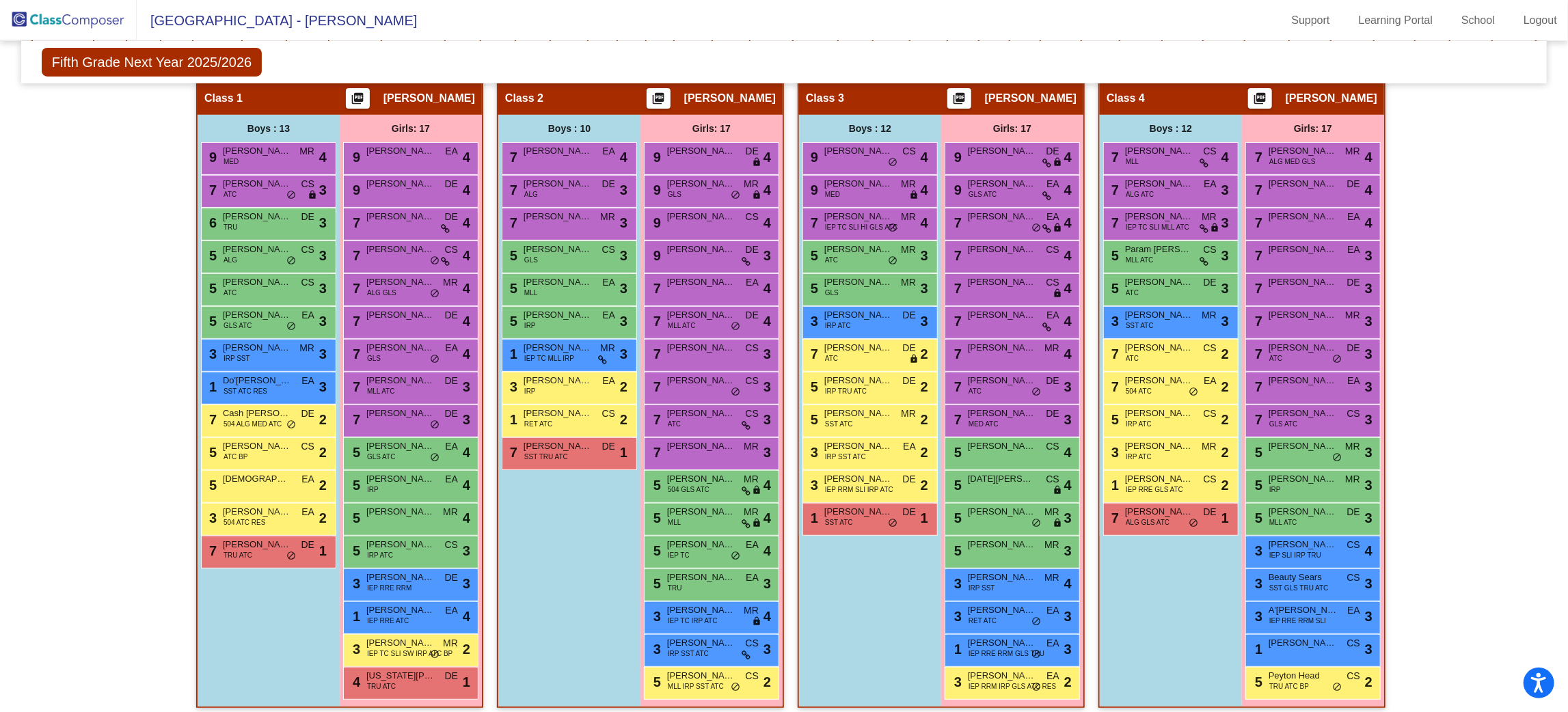
scroll to position [247, 0]
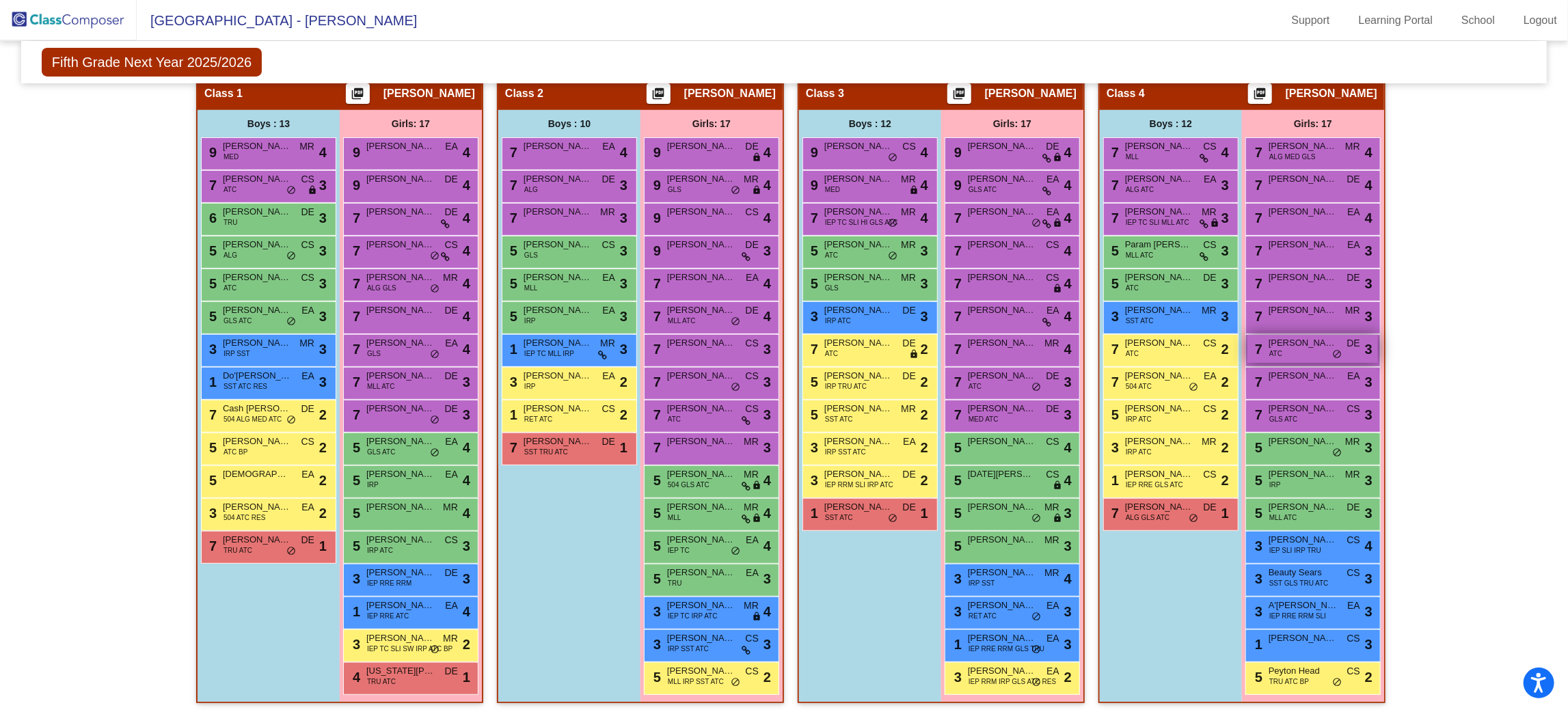
click at [1350, 339] on span "DE" at bounding box center [1353, 343] width 13 height 14
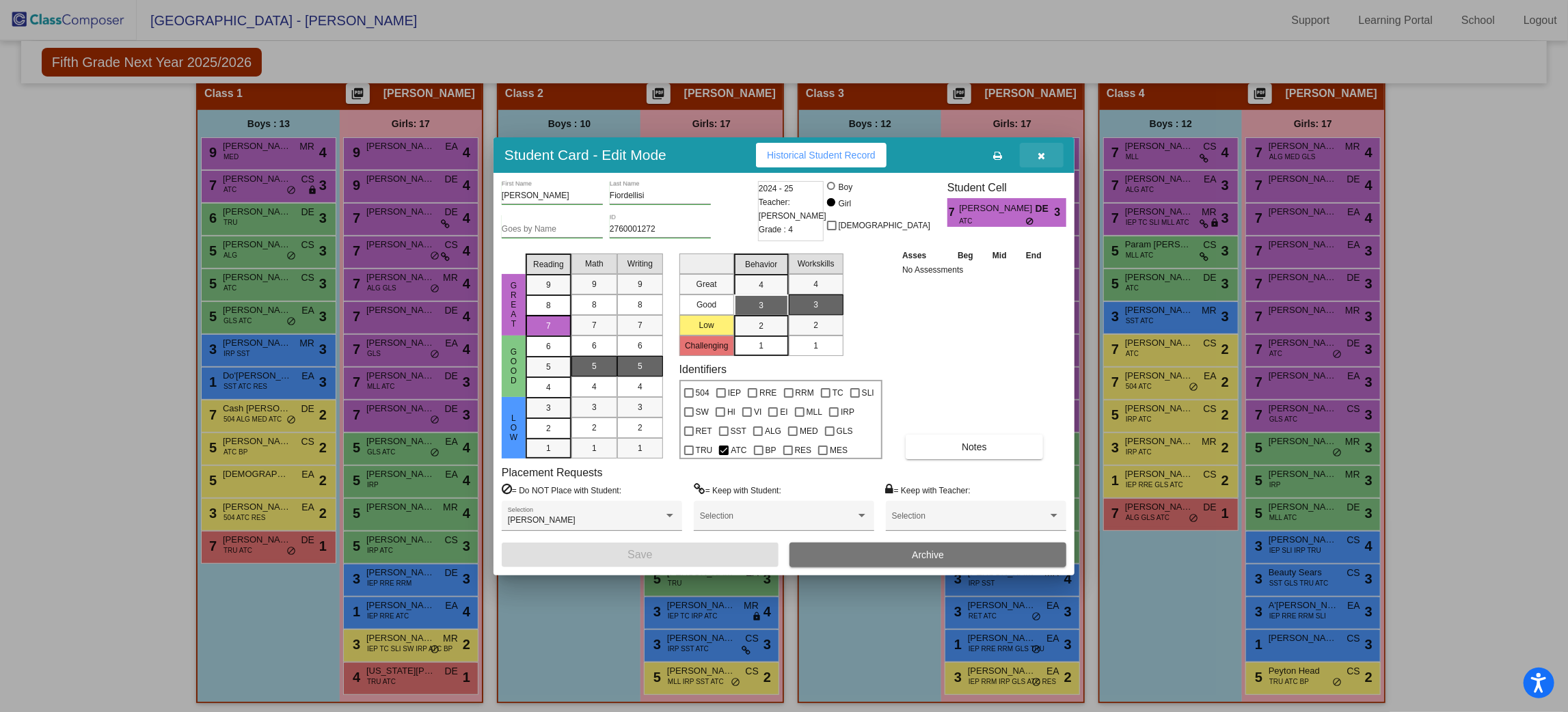
click at [1048, 155] on button "button" at bounding box center [1042, 155] width 44 height 25
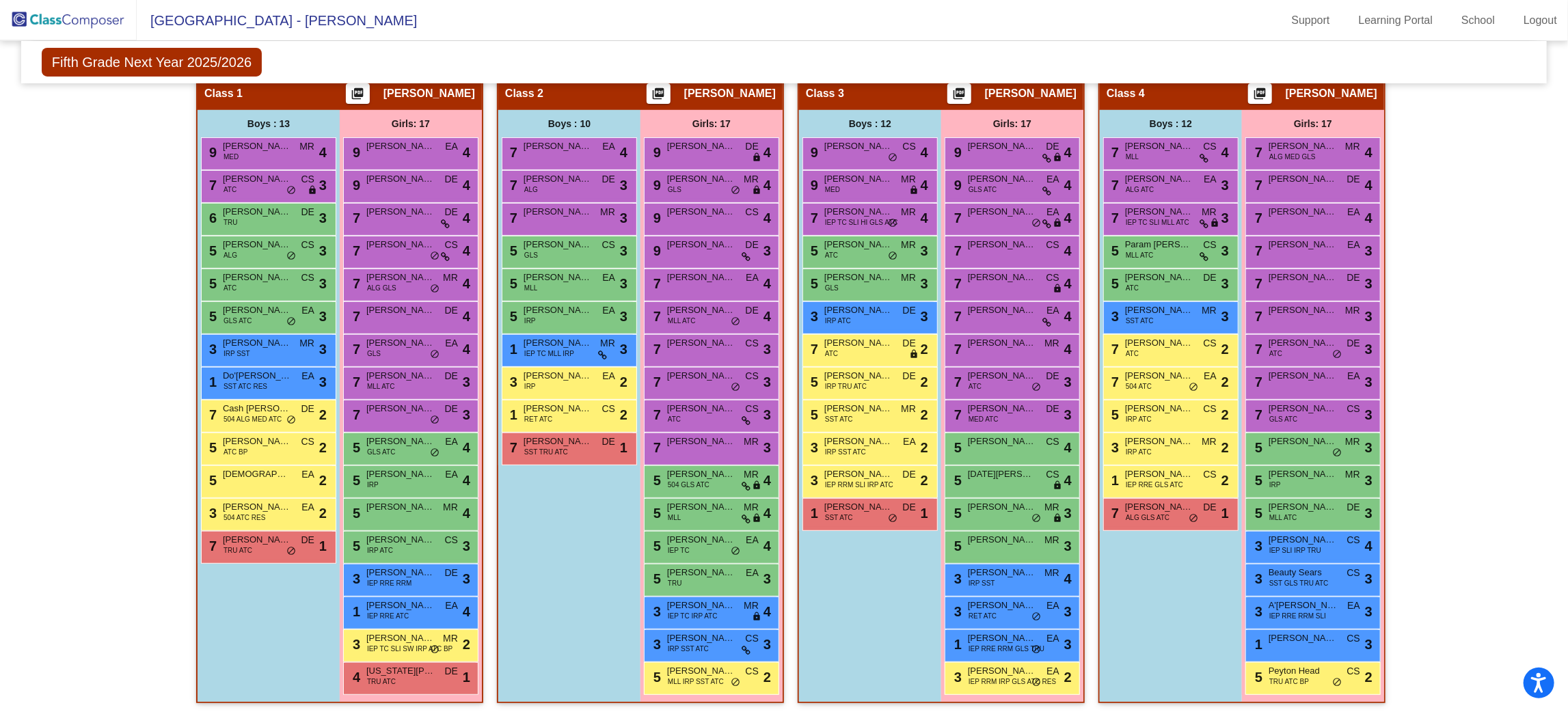
scroll to position [1, 0]
click at [847, 438] on span "Jayden Doroslovac-Balthrop" at bounding box center [859, 442] width 69 height 14
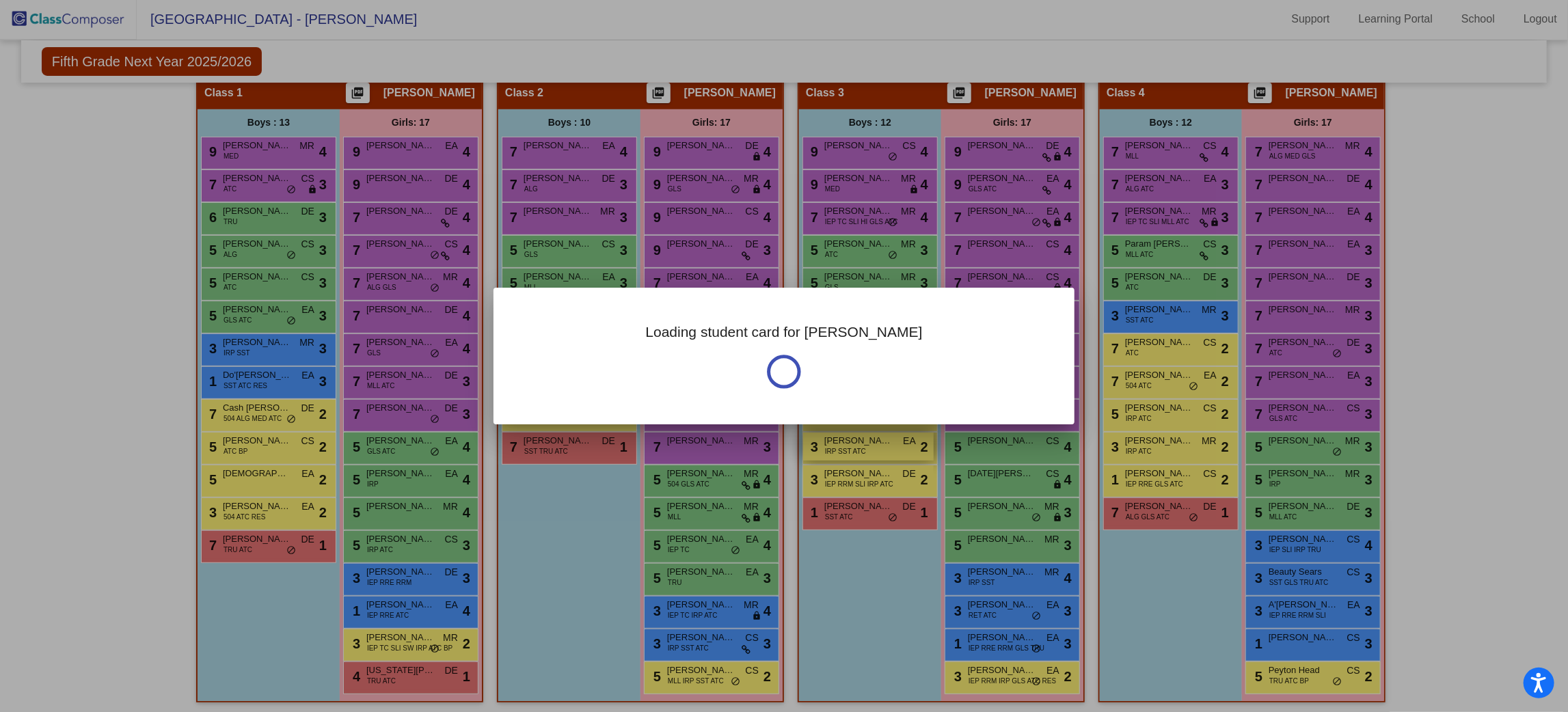
scroll to position [0, 0]
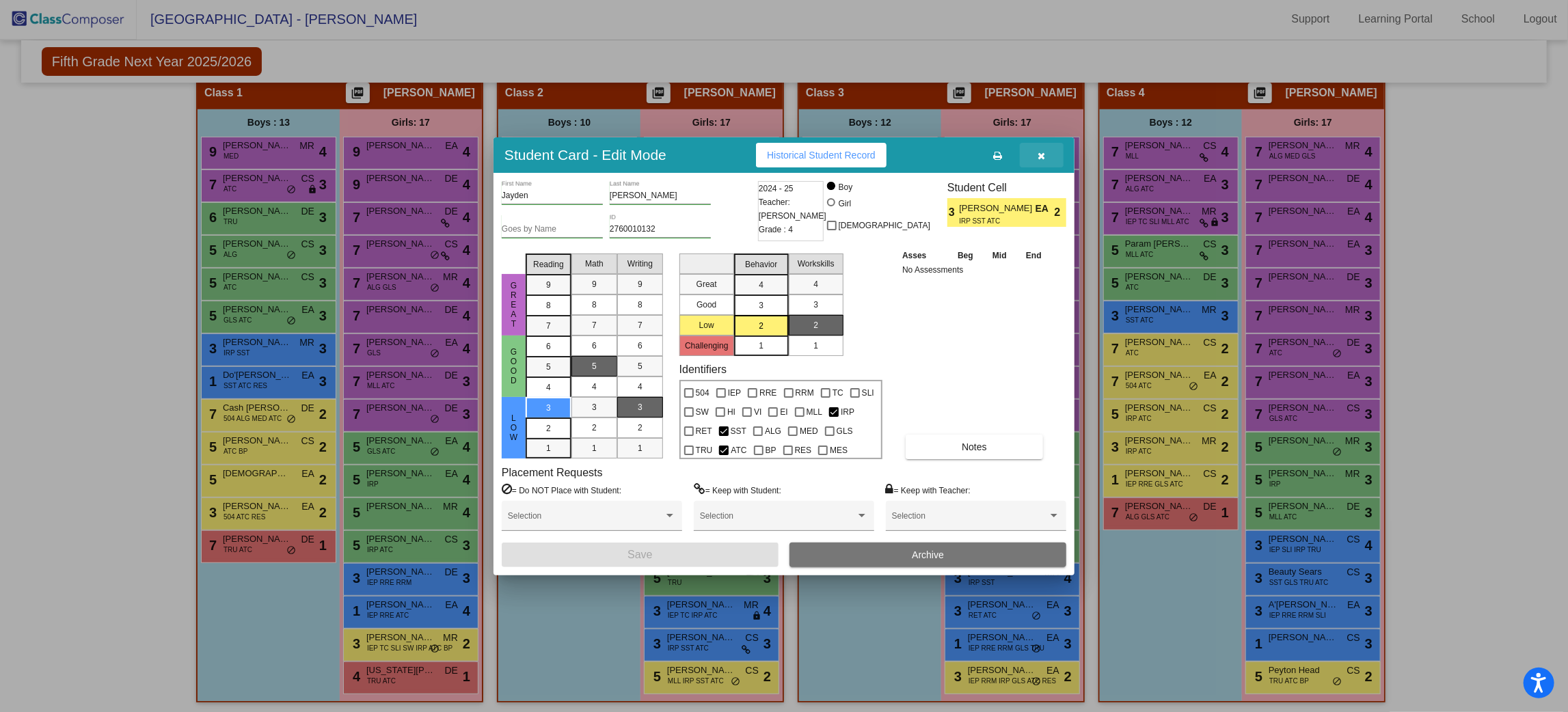
click at [1043, 151] on icon "button" at bounding box center [1042, 155] width 8 height 10
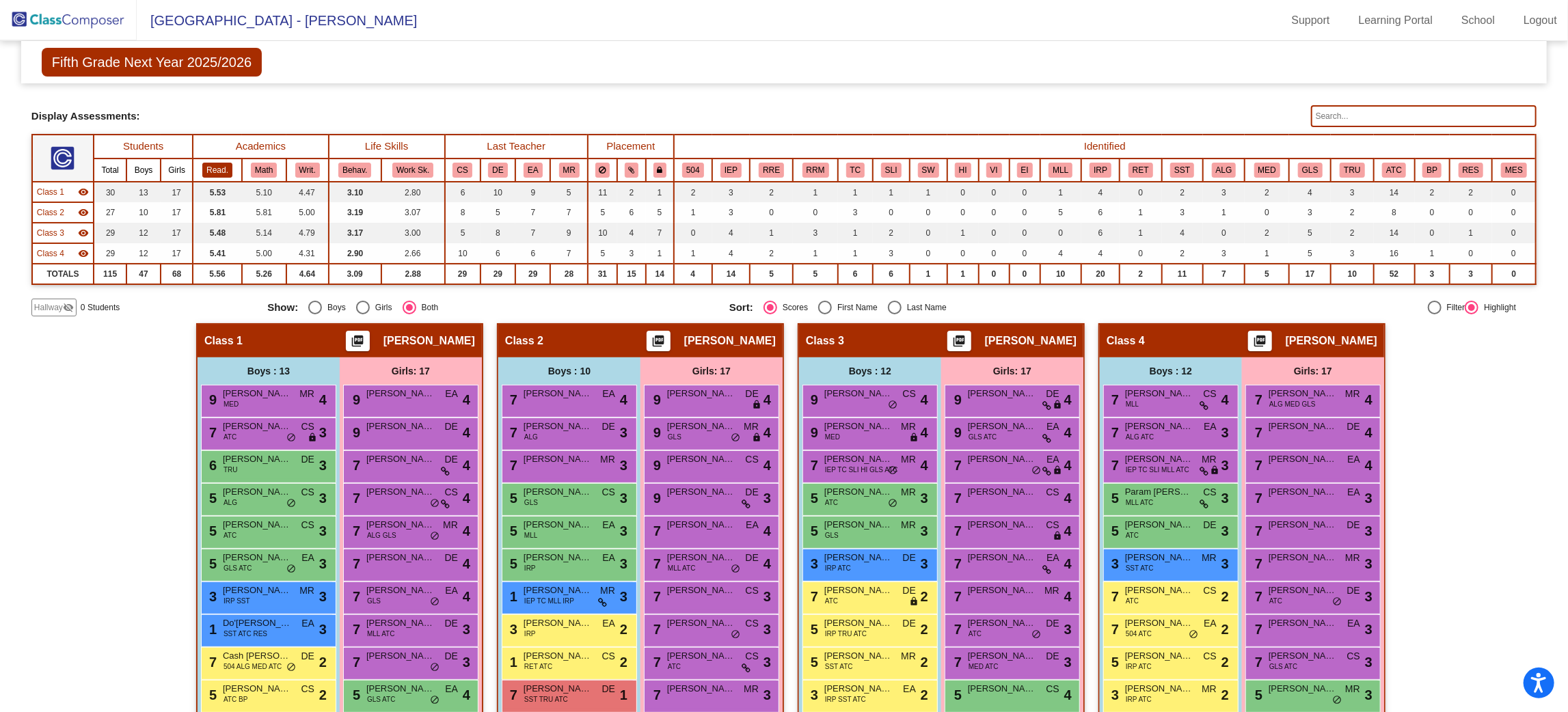
click at [225, 163] on button "Read." at bounding box center [217, 170] width 30 height 15
click at [218, 163] on button "Read." at bounding box center [217, 170] width 30 height 15
click at [268, 172] on button "Math" at bounding box center [264, 170] width 26 height 15
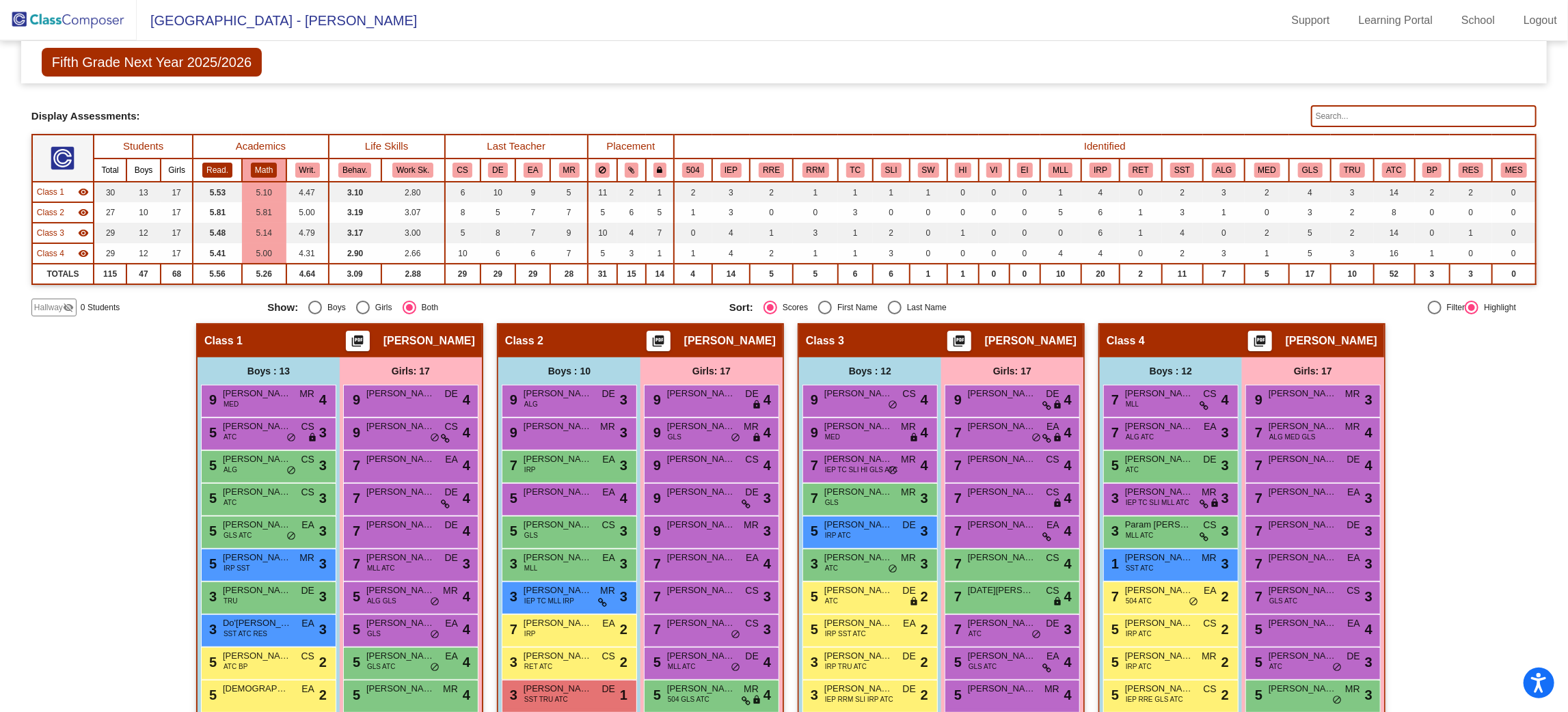
click at [212, 163] on button "Read." at bounding box center [217, 170] width 30 height 15
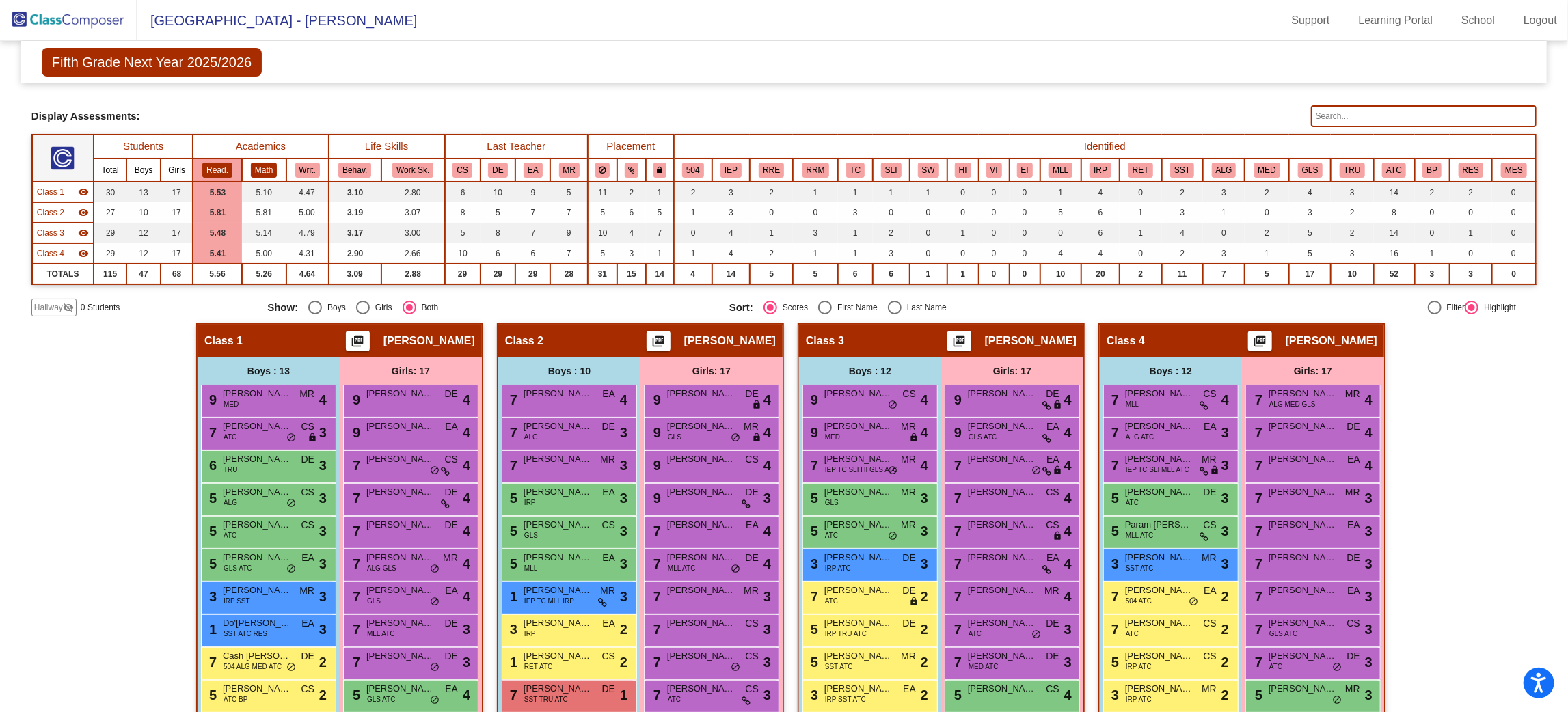
click at [257, 165] on button "Math" at bounding box center [264, 170] width 26 height 15
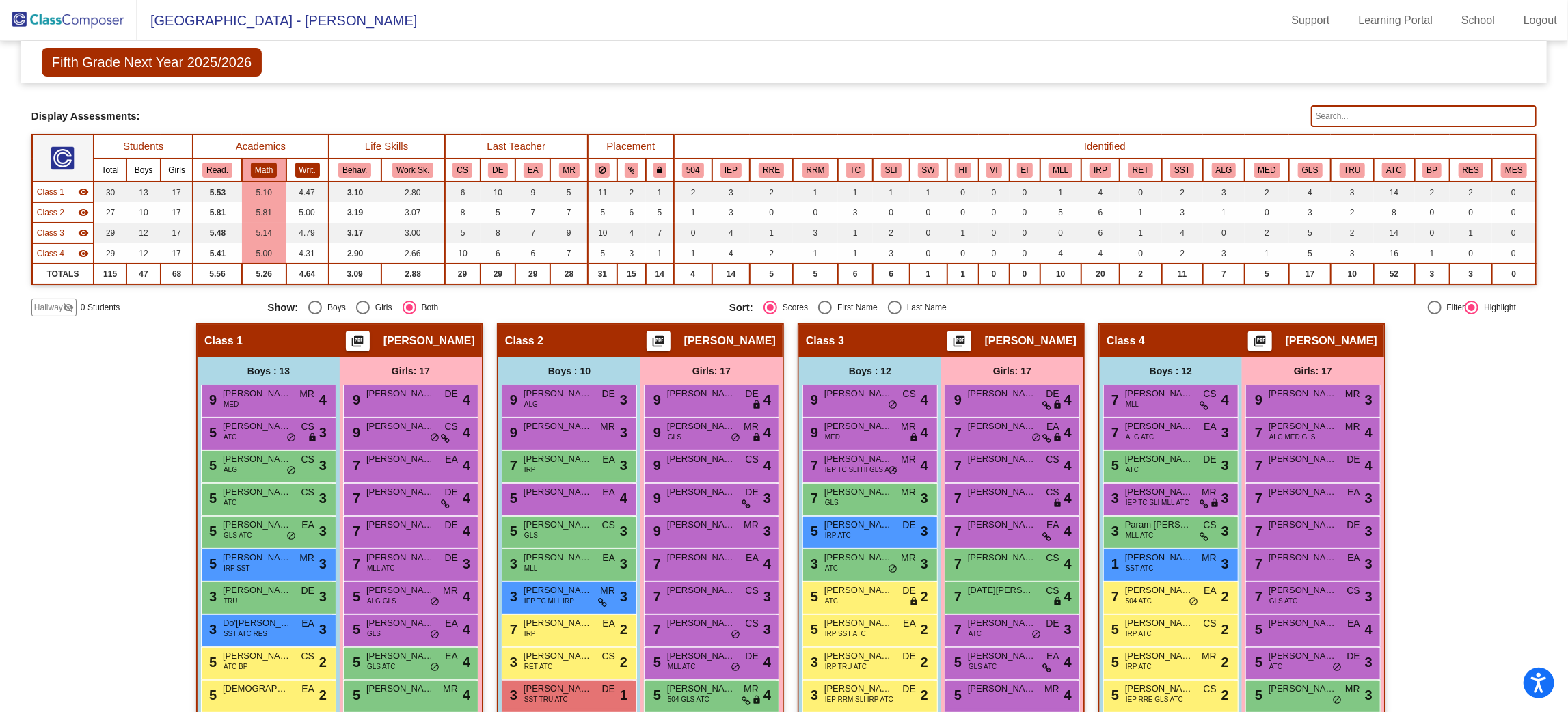
click at [300, 163] on button "Writ." at bounding box center [308, 170] width 25 height 15
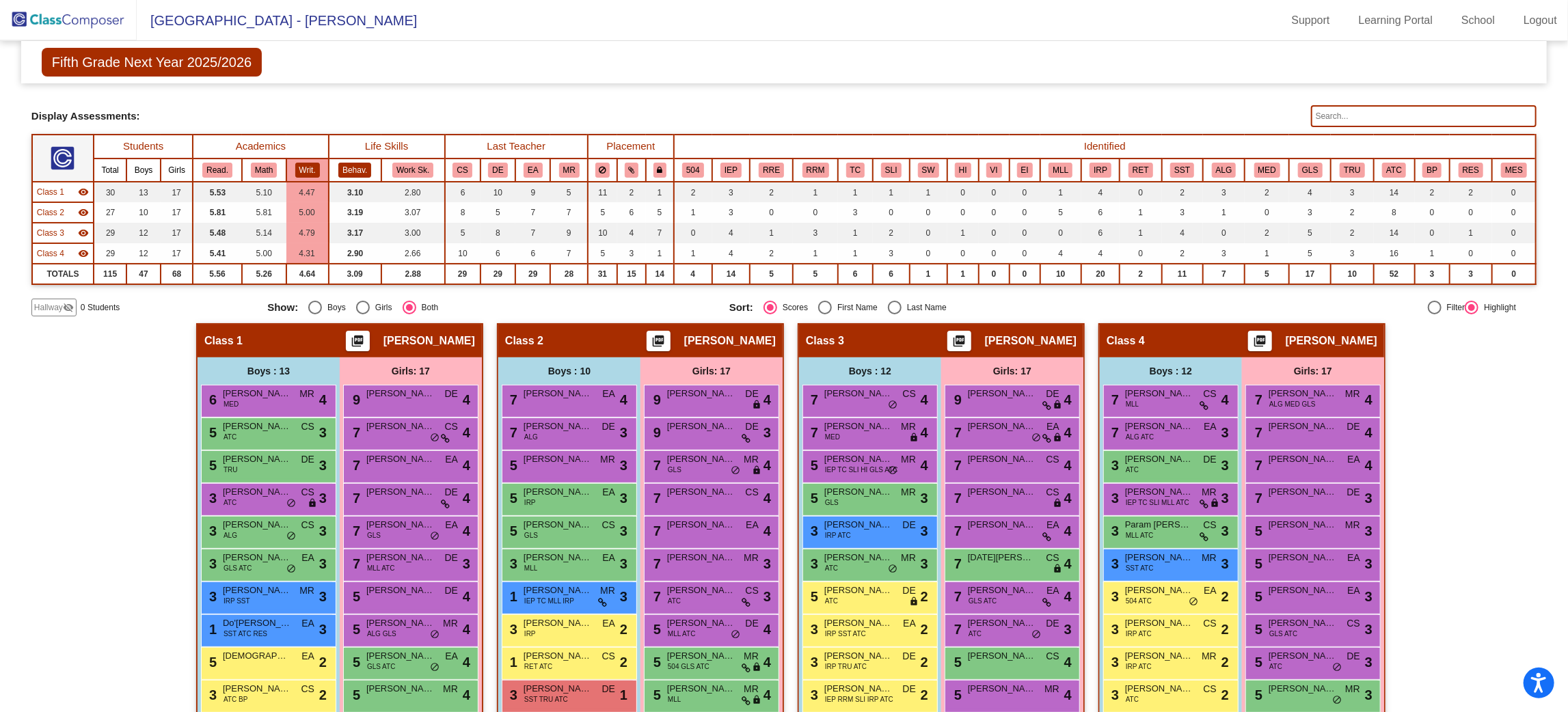
click at [351, 163] on button "Behav." at bounding box center [355, 170] width 33 height 15
click at [428, 173] on button "Work Sk." at bounding box center [412, 170] width 41 height 15
click at [215, 173] on button "Read." at bounding box center [217, 170] width 30 height 15
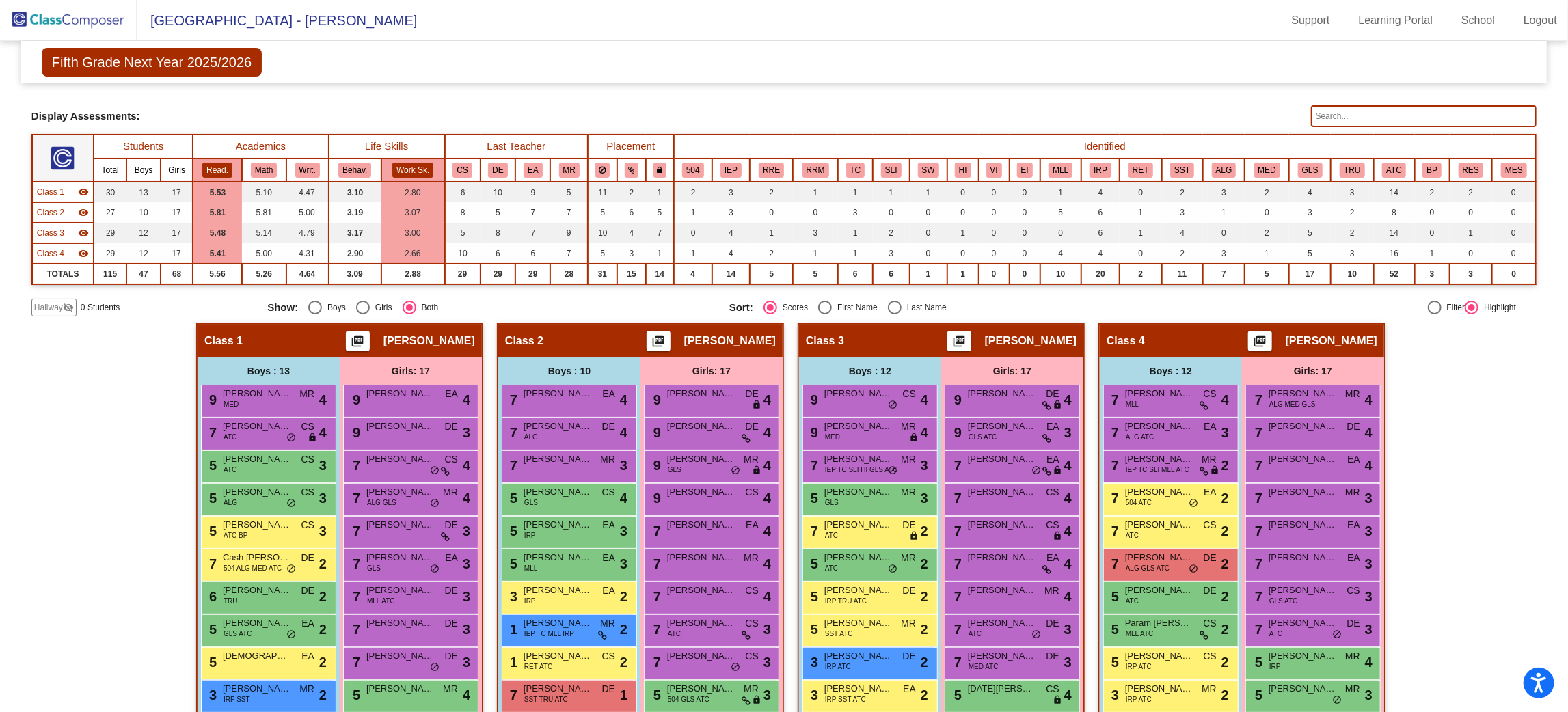
click at [61, 24] on img at bounding box center [68, 20] width 136 height 41
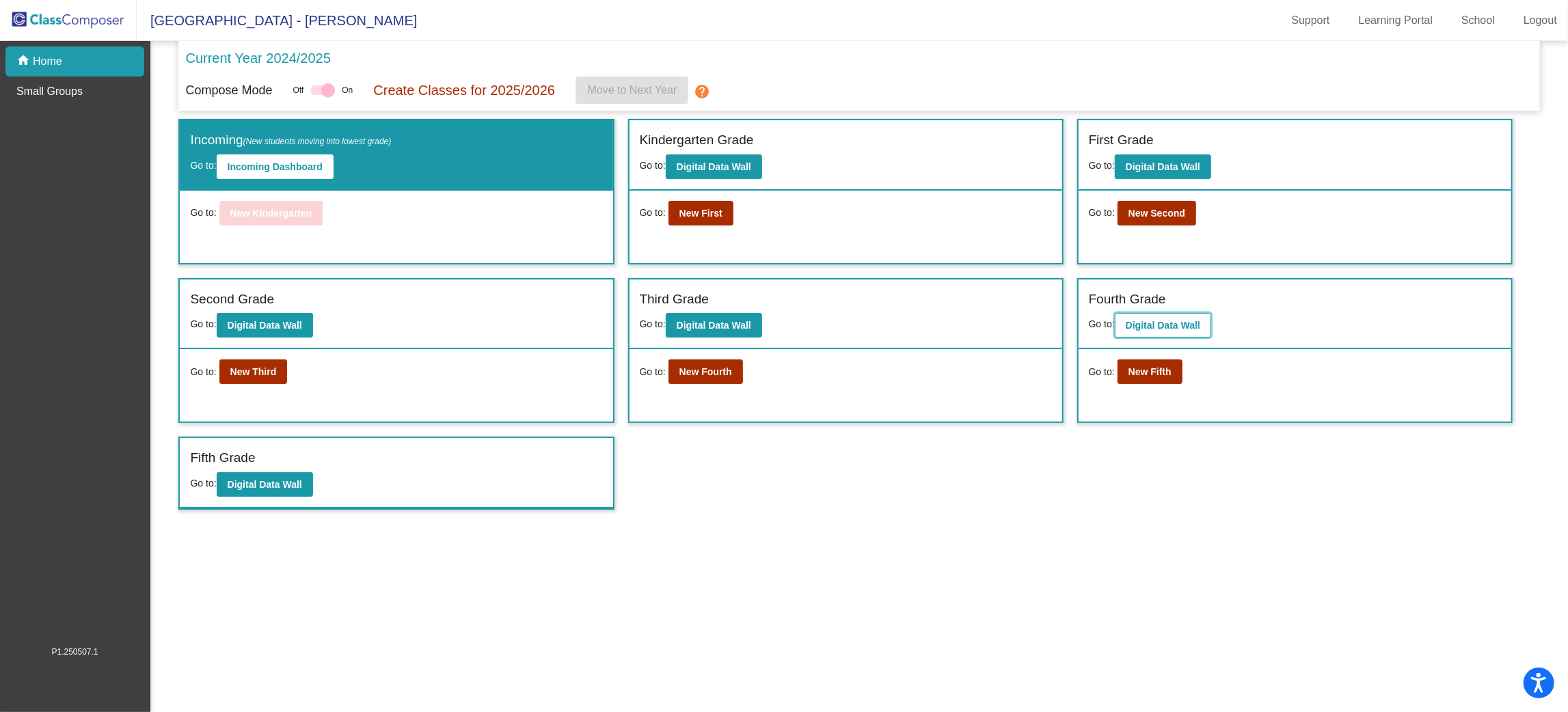
click at [1176, 321] on b "Digital Data Wall" at bounding box center [1162, 325] width 75 height 11
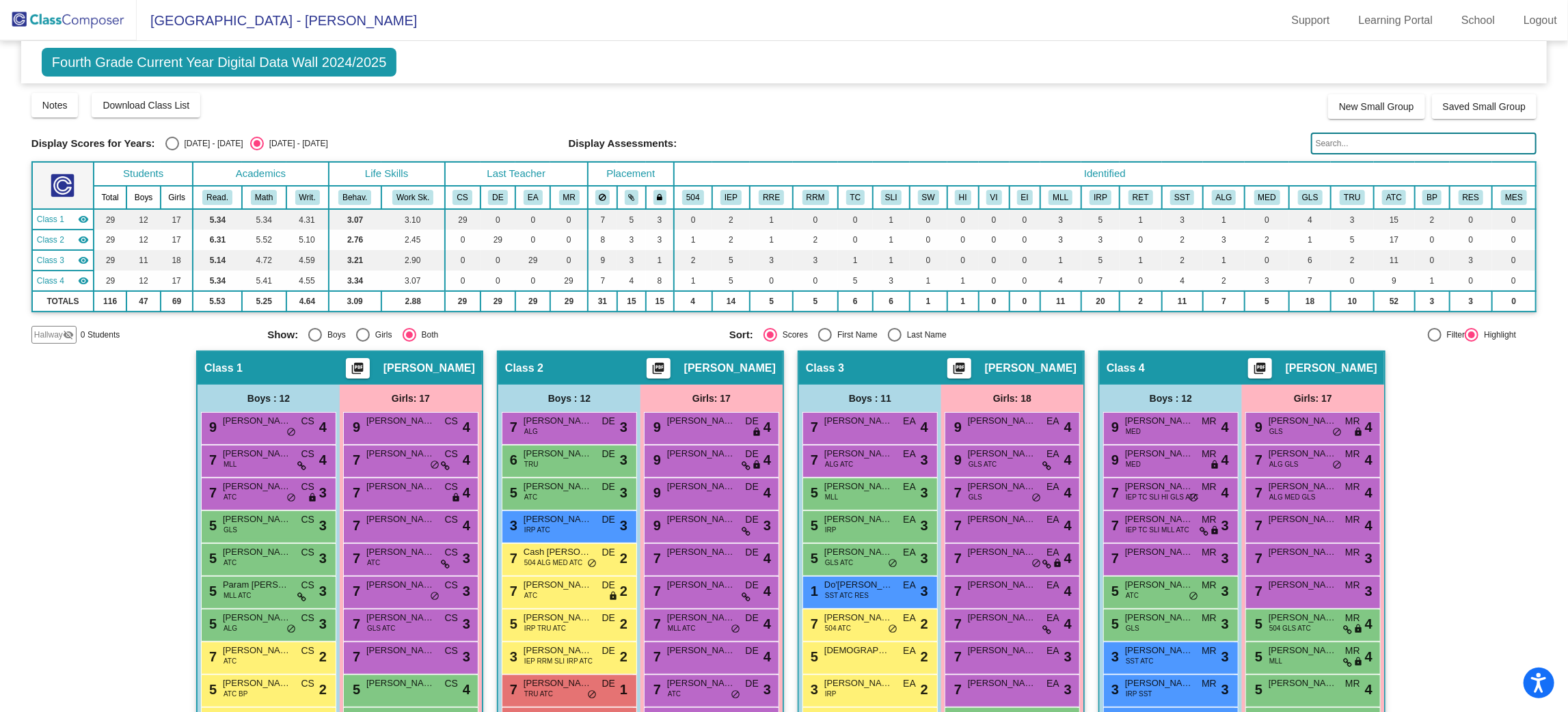
click at [102, 18] on img at bounding box center [68, 20] width 136 height 41
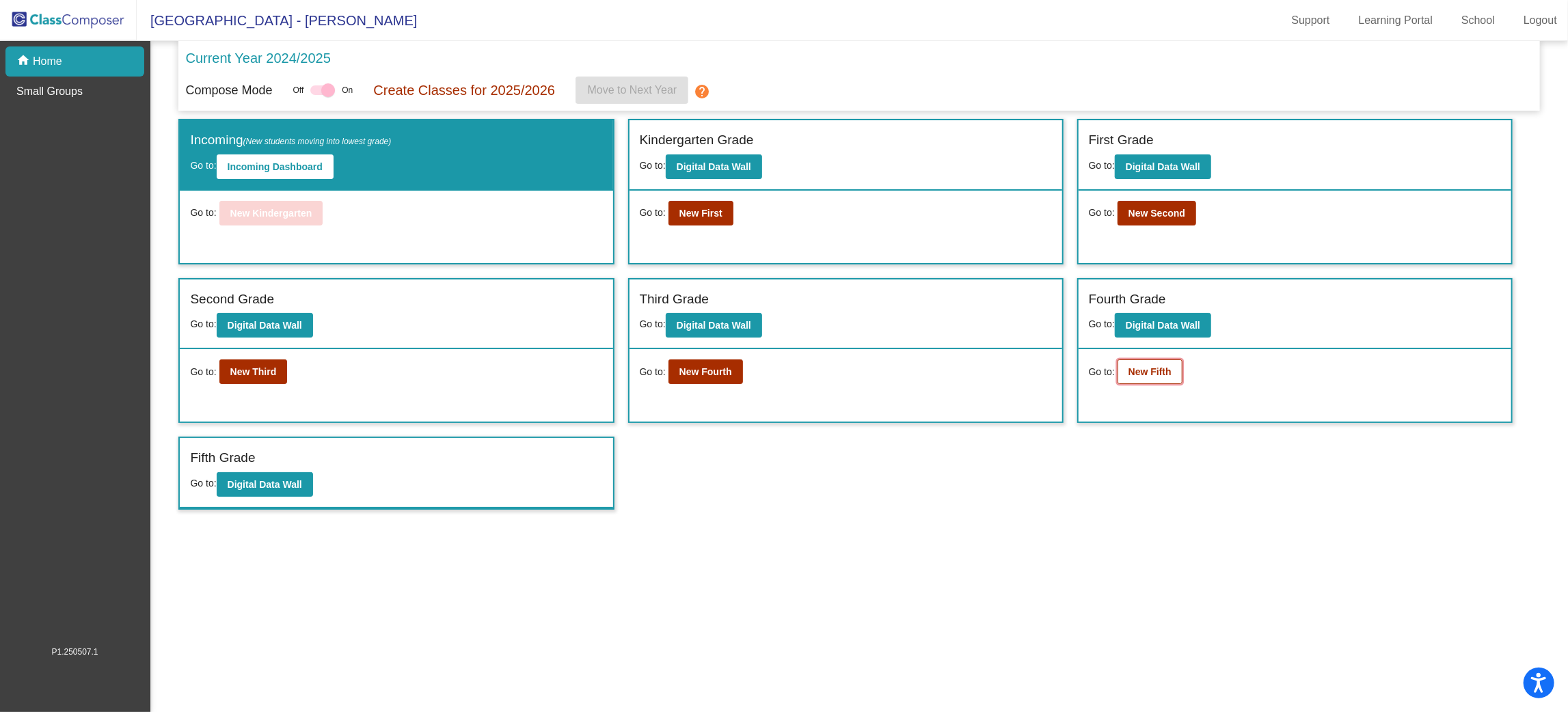
click at [1158, 371] on b "New Fifth" at bounding box center [1150, 371] width 43 height 11
